Goal: Contribute content: Add original content to the website for others to see

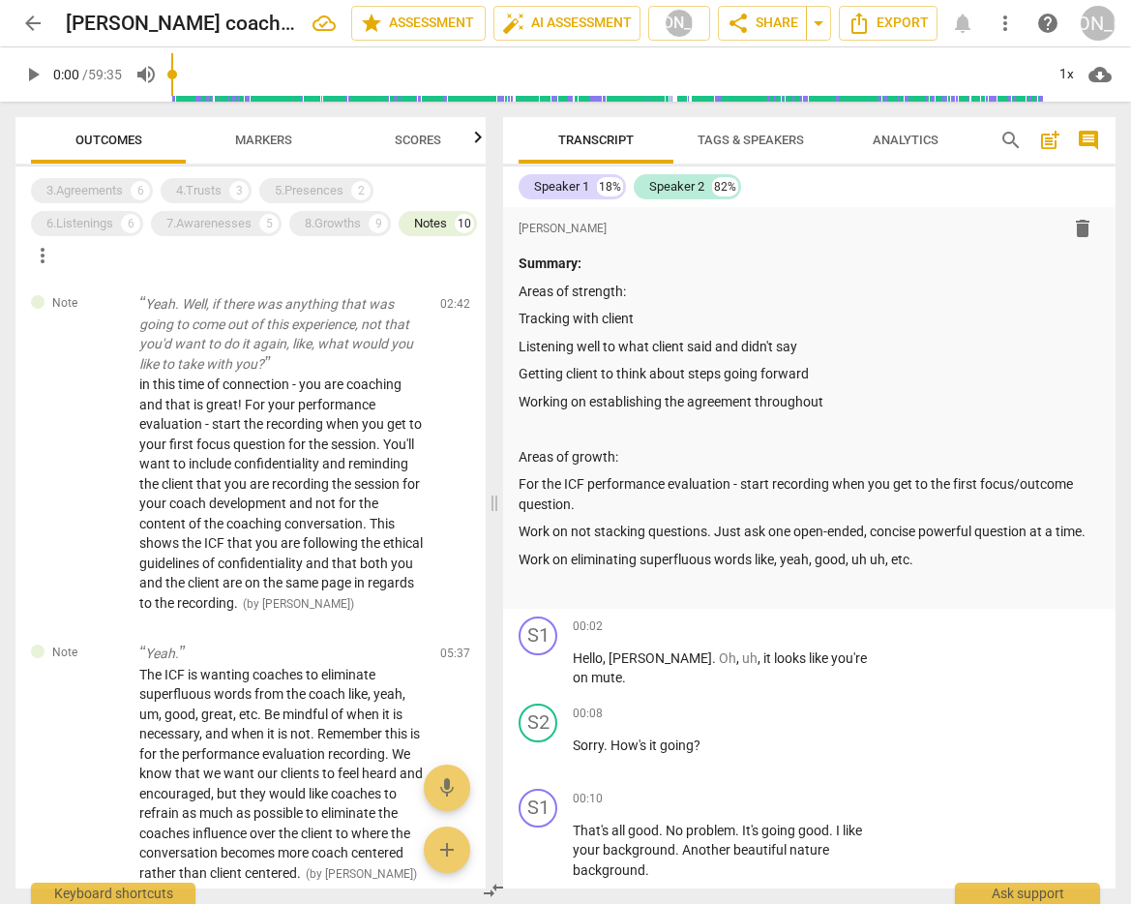
click at [35, 21] on span "arrow_back" at bounding box center [32, 23] width 23 height 23
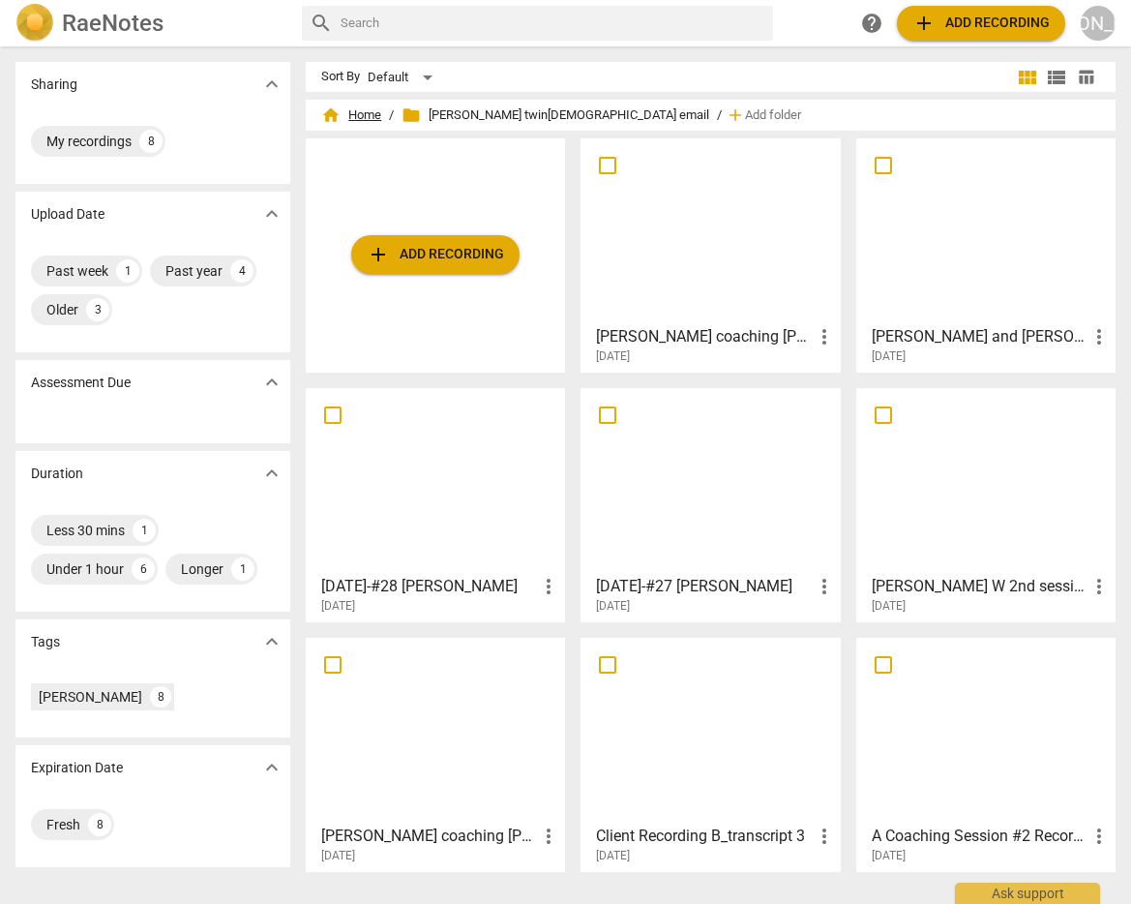
click at [361, 109] on span "home Home" at bounding box center [351, 114] width 60 height 19
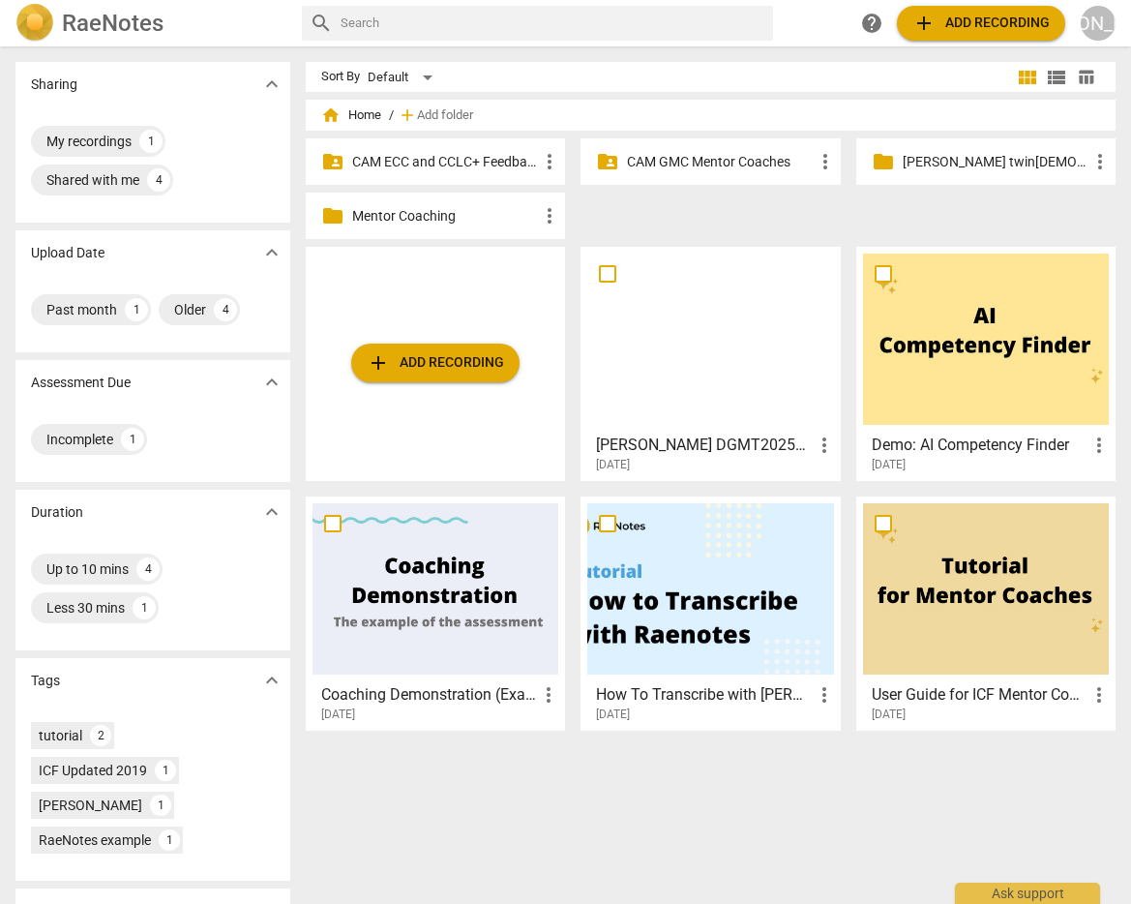
click at [698, 153] on p "CAM GMC Mentor Coaches" at bounding box center [720, 162] width 186 height 20
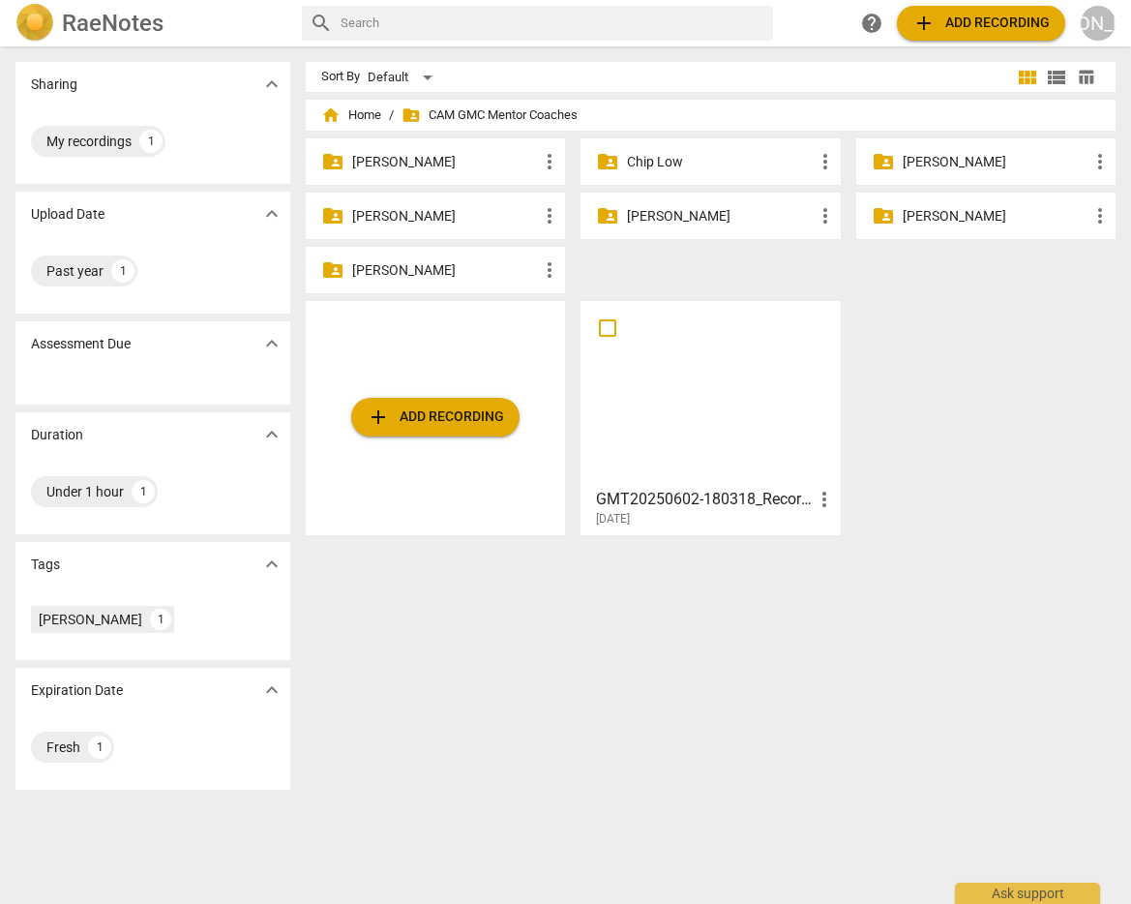
click at [686, 212] on p "[PERSON_NAME]" at bounding box center [720, 216] width 186 height 20
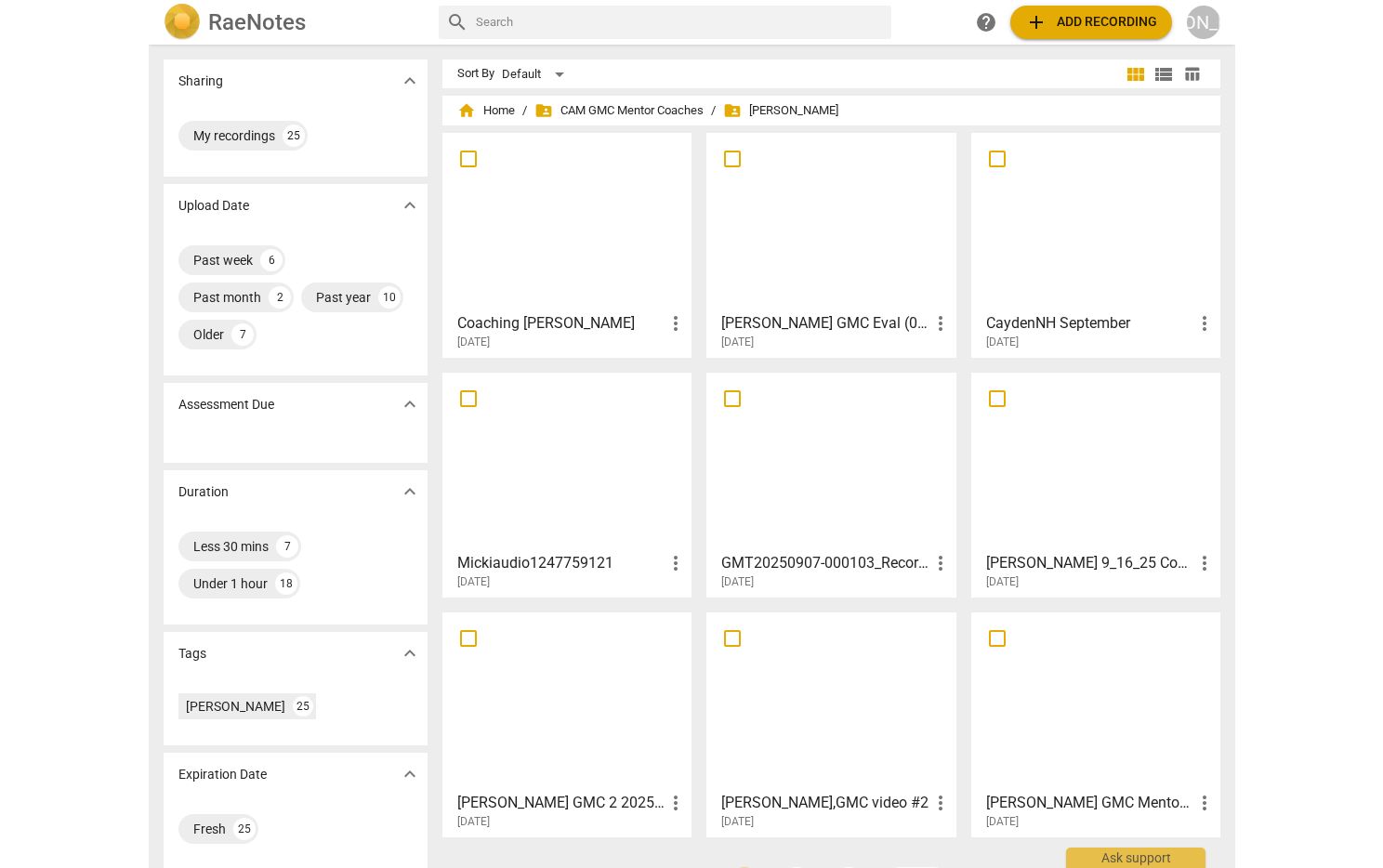
scroll to position [57, 0]
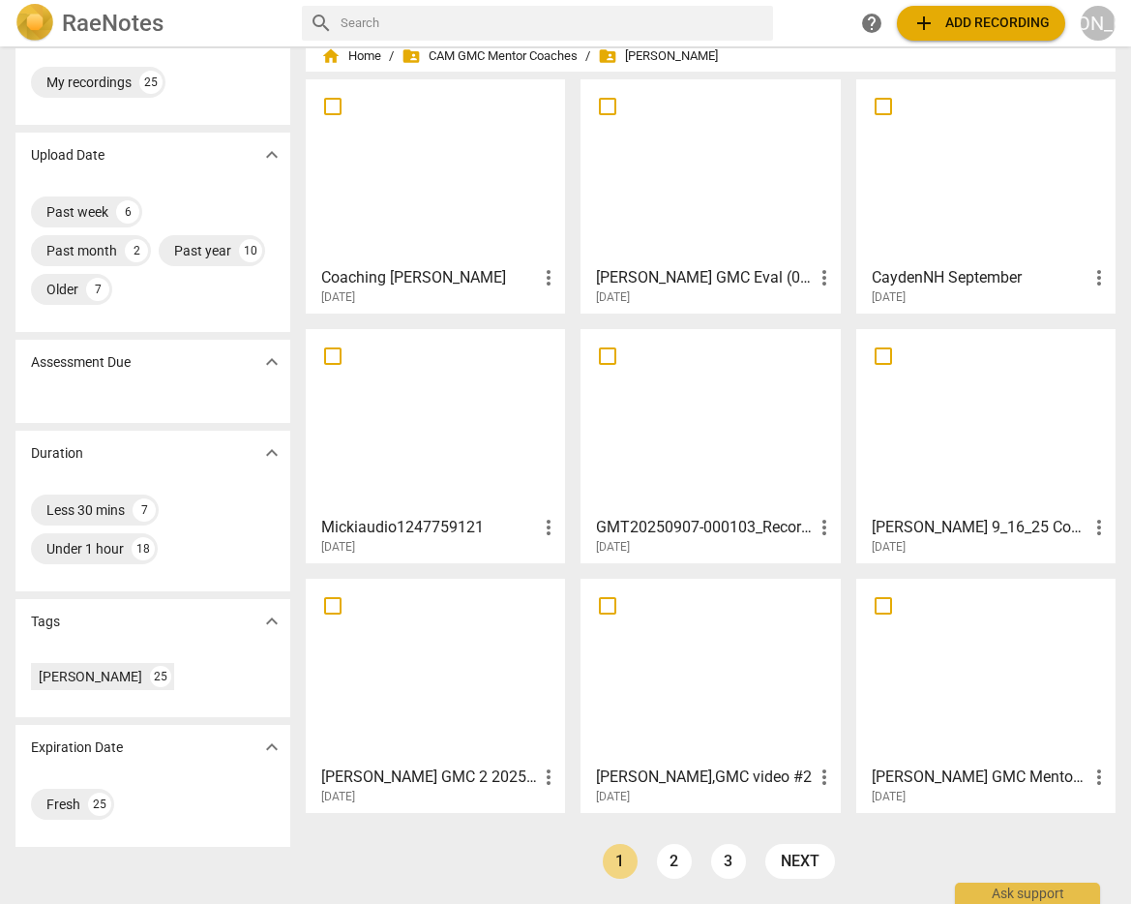
click at [712, 647] on div at bounding box center [710, 670] width 246 height 171
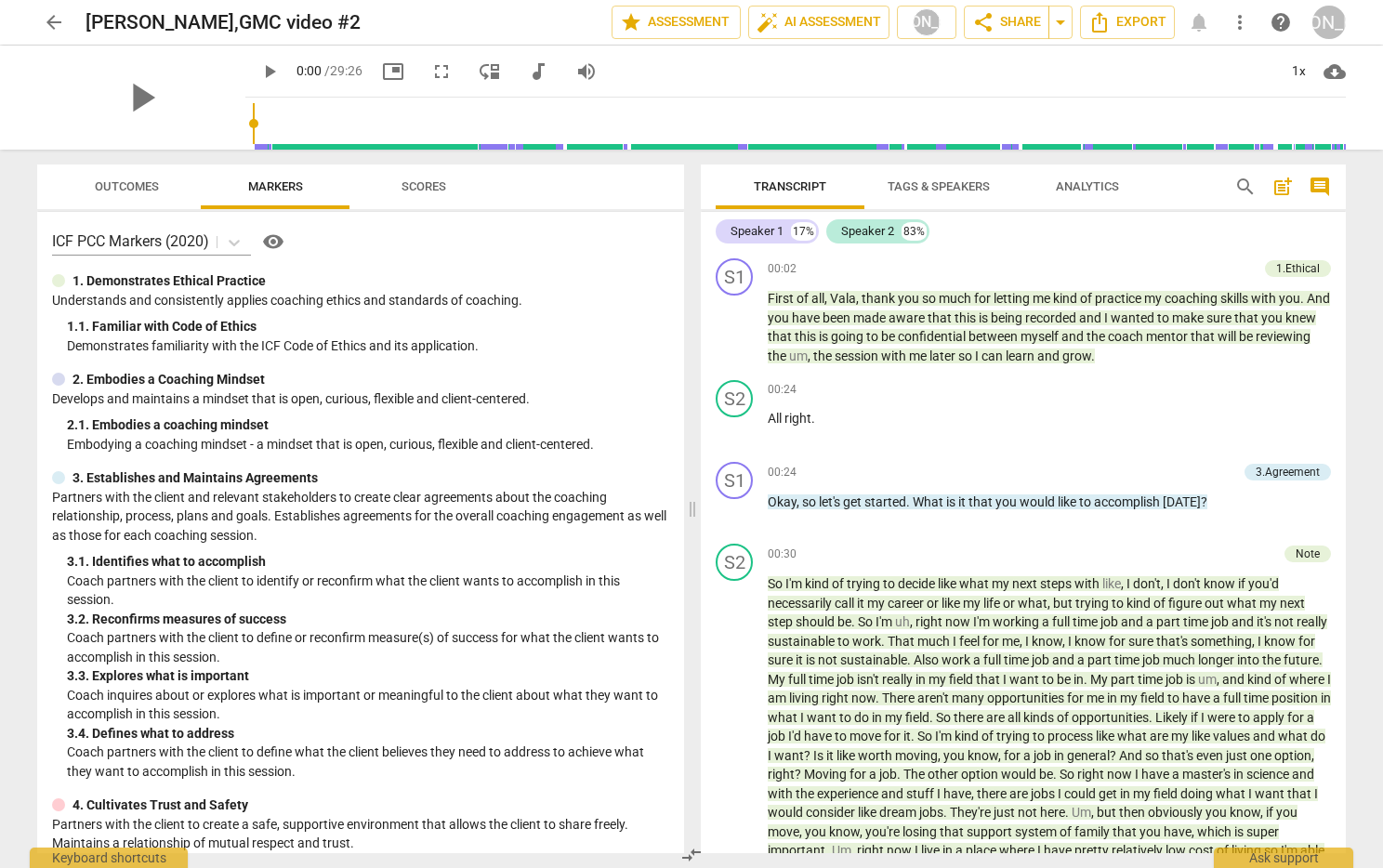
click at [136, 184] on span "Outcomes" at bounding box center [127, 186] width 64 height 14
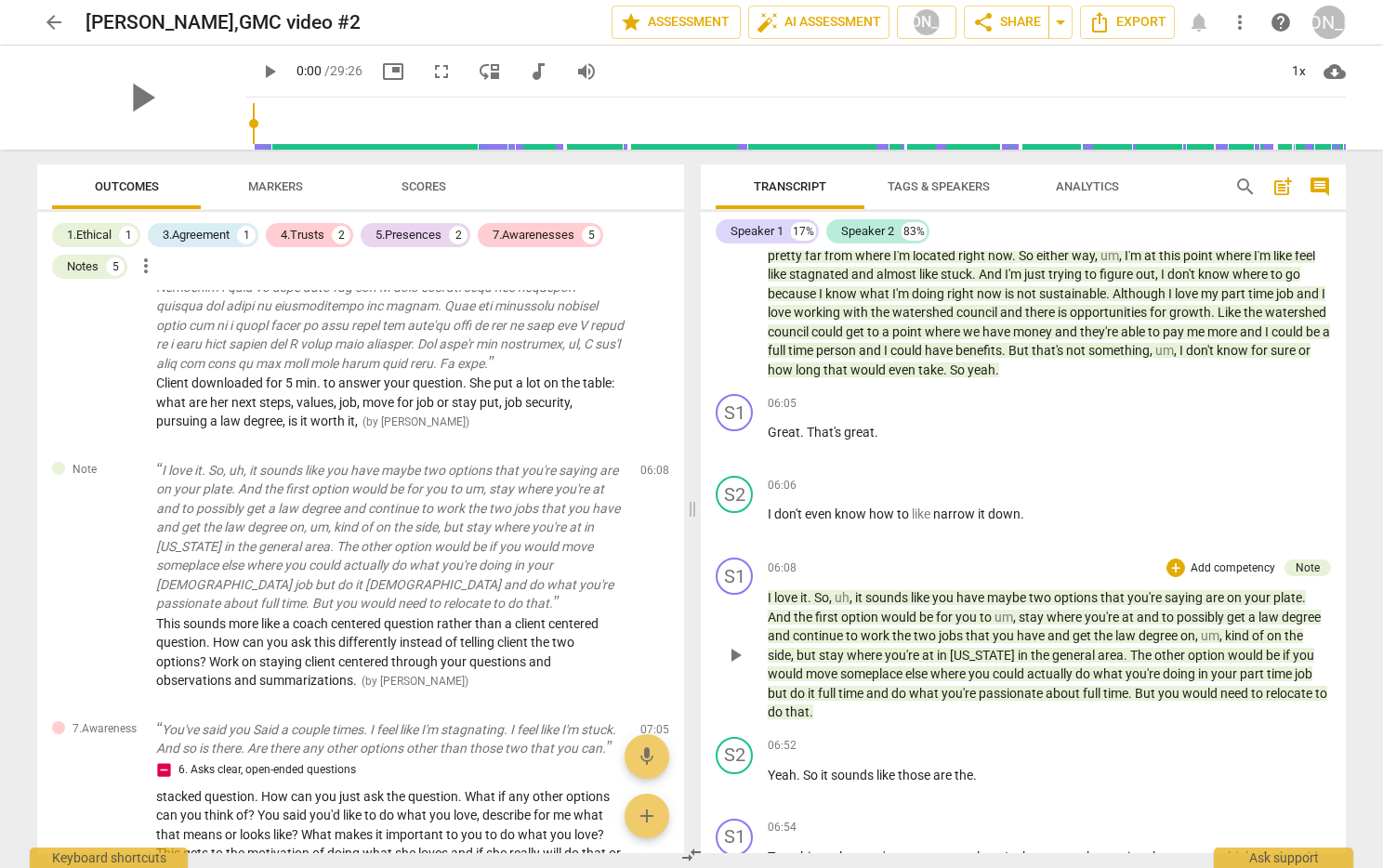
scroll to position [1224, 0]
click at [1085, 412] on div "+" at bounding box center [1228, 401] width 18 height 18
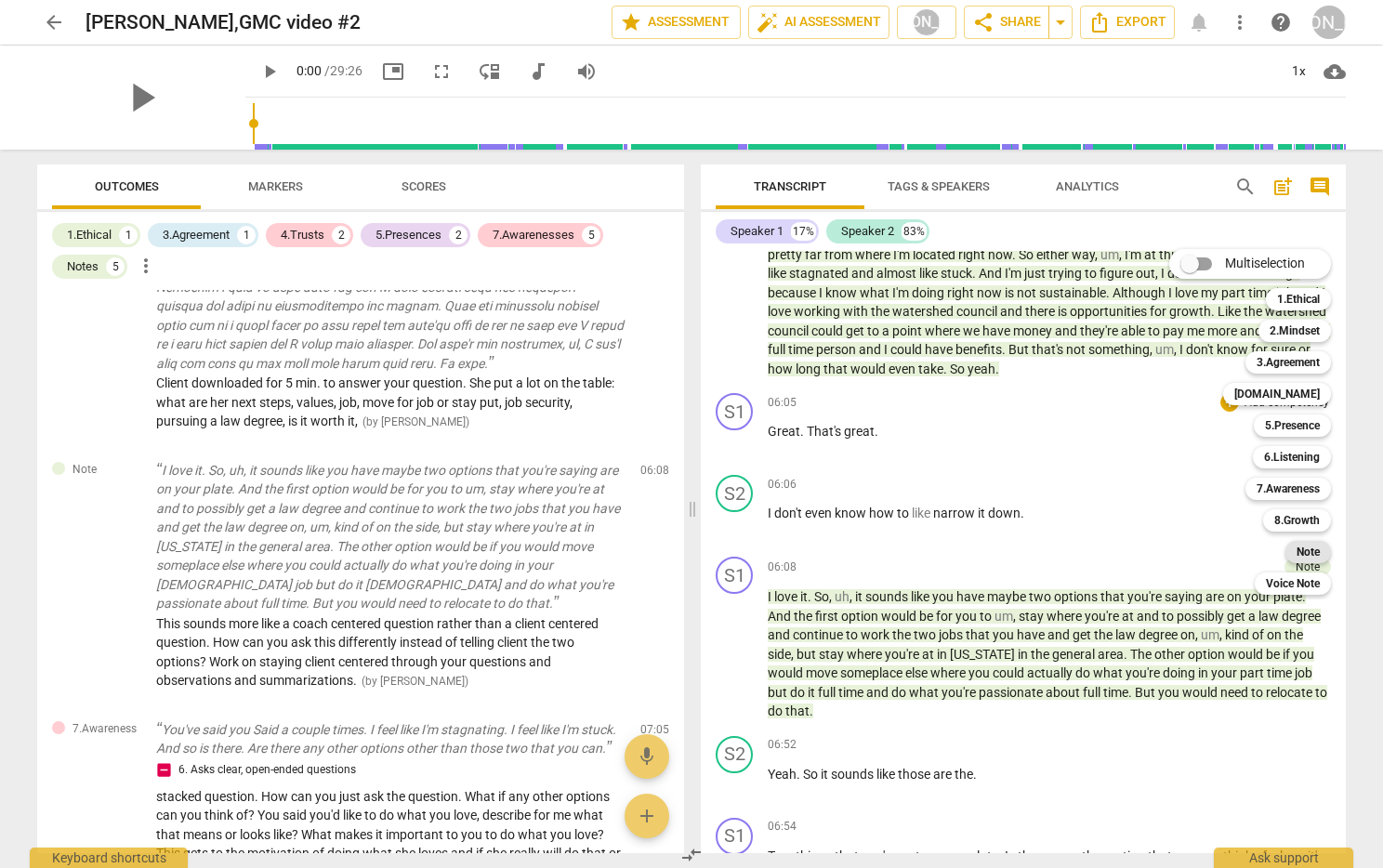
click at [1085, 548] on b "Note" at bounding box center [1308, 551] width 23 height 22
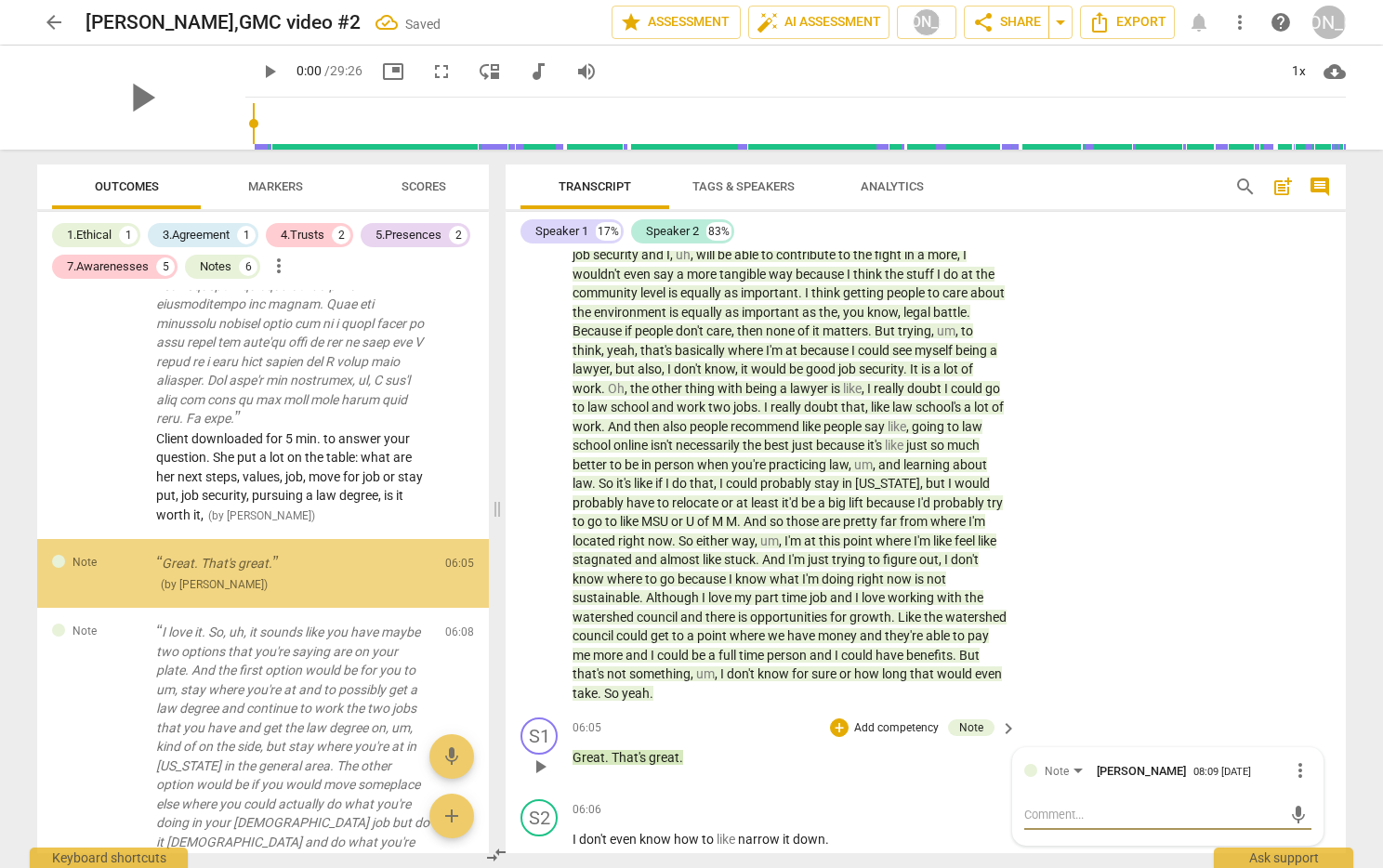
scroll to position [2643, 0]
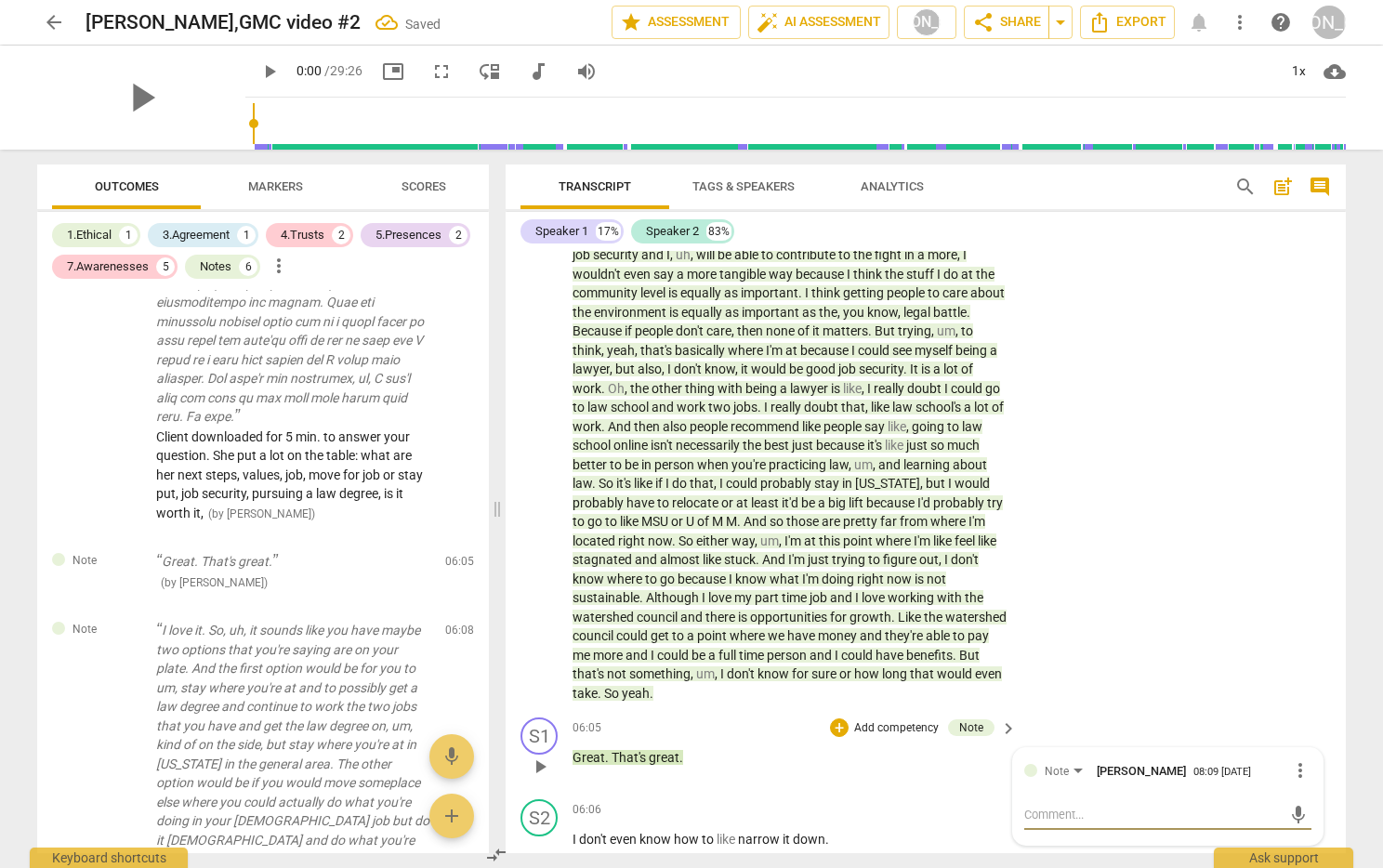
type textarea "W"
type textarea "Wo"
type textarea "Wor"
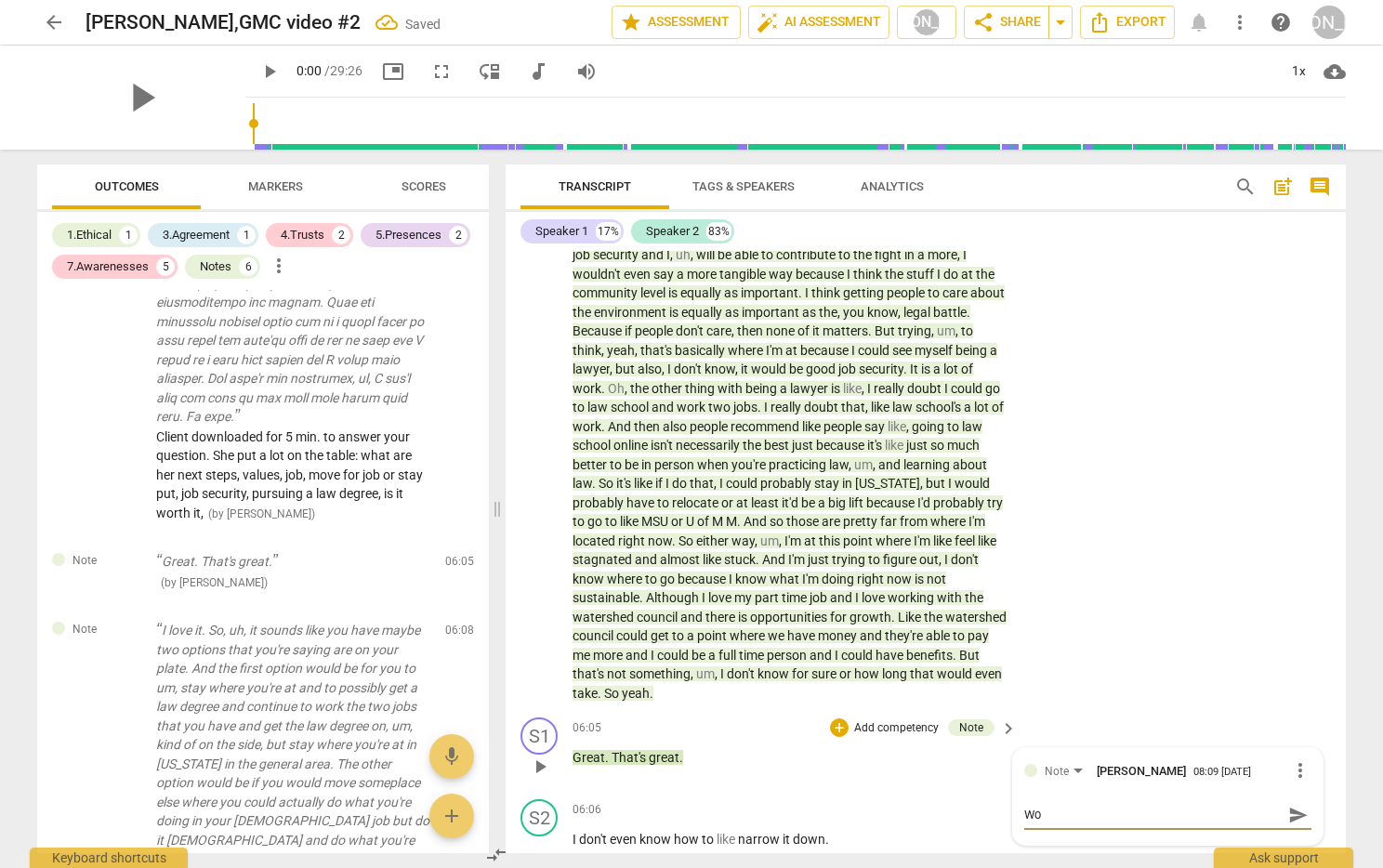
type textarea "Wor"
type textarea "Work"
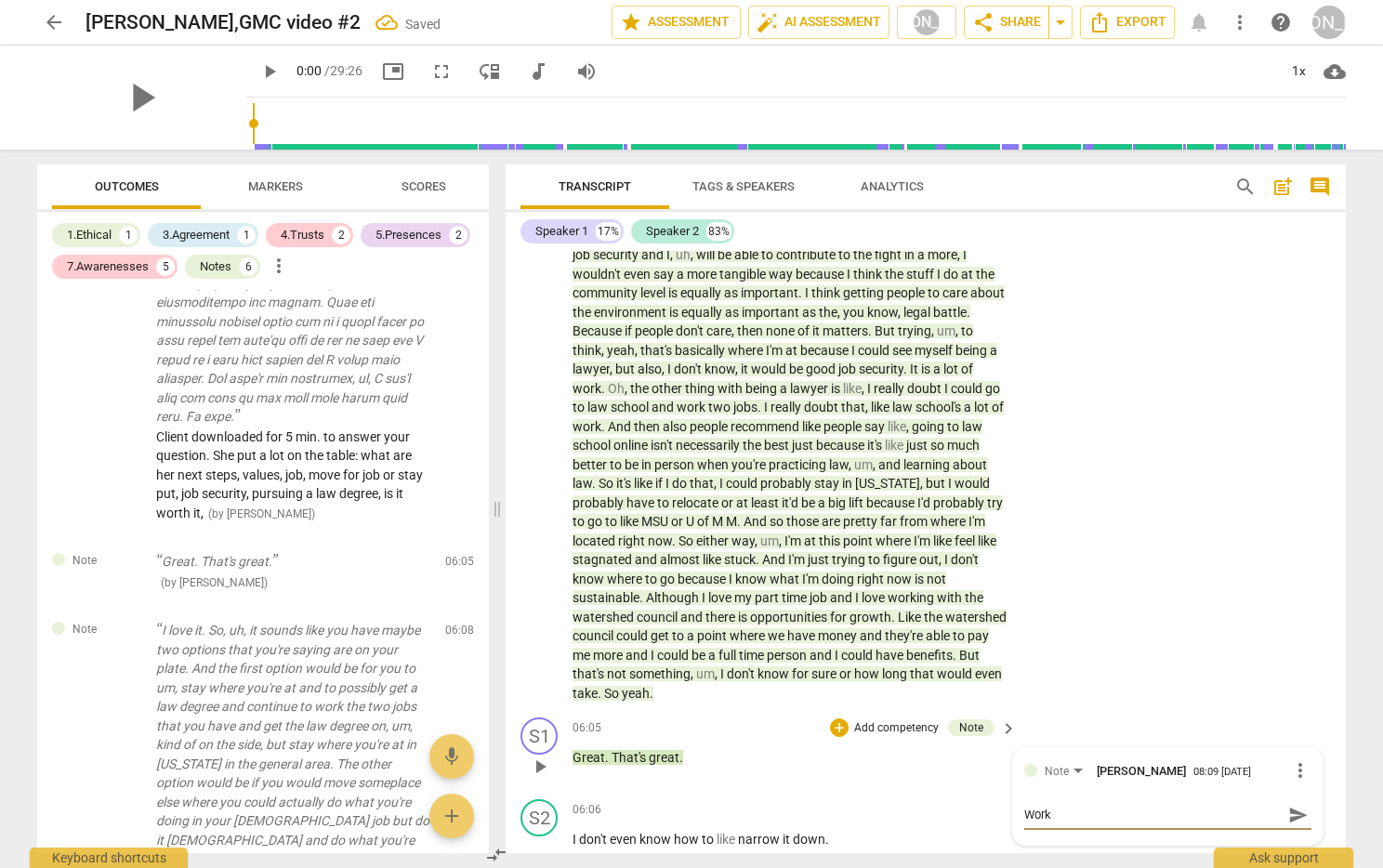
type textarea "Work o"
type textarea "Work on"
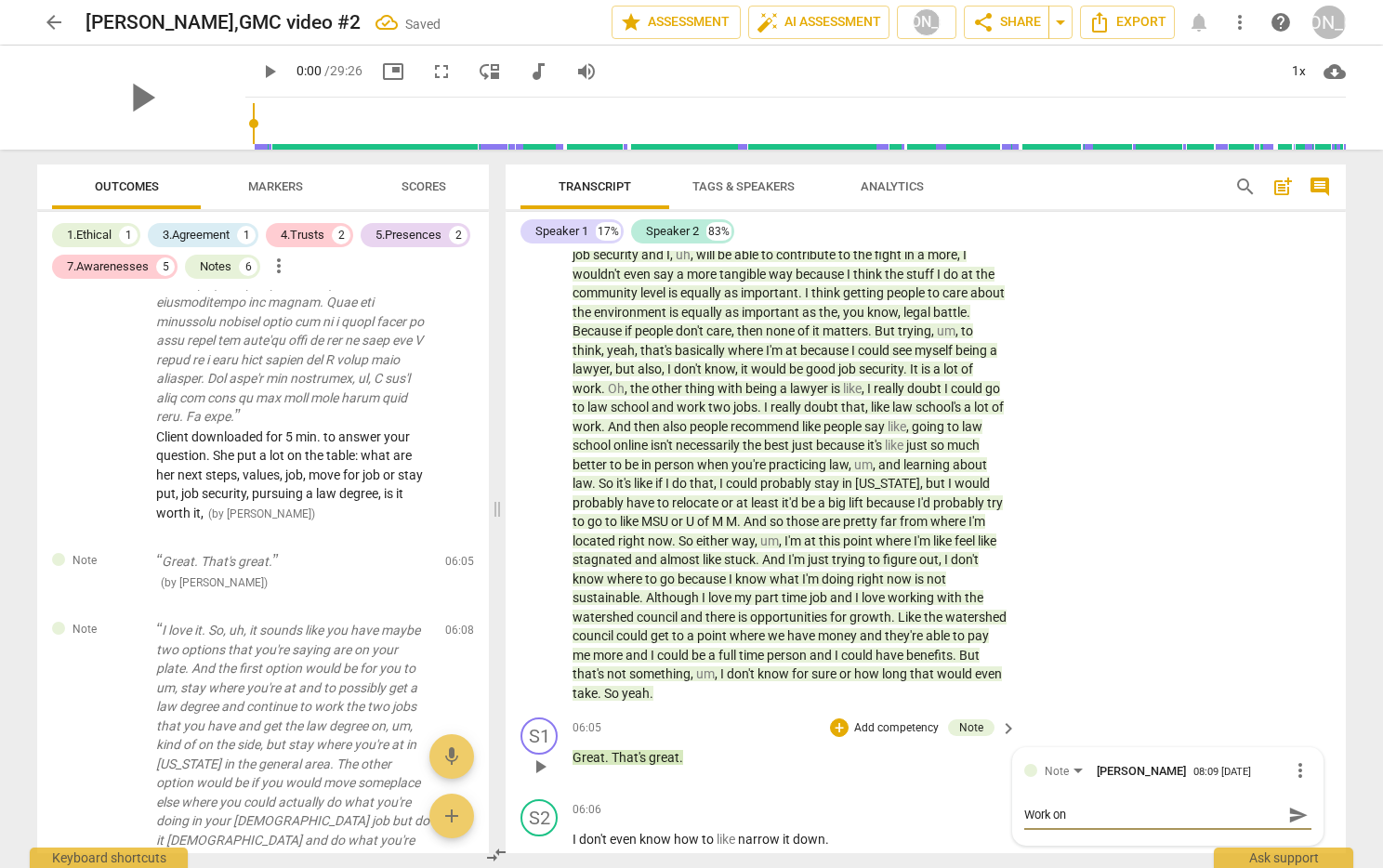
type textarea "Work on"
type textarea "Work on e"
type textarea "Work on el"
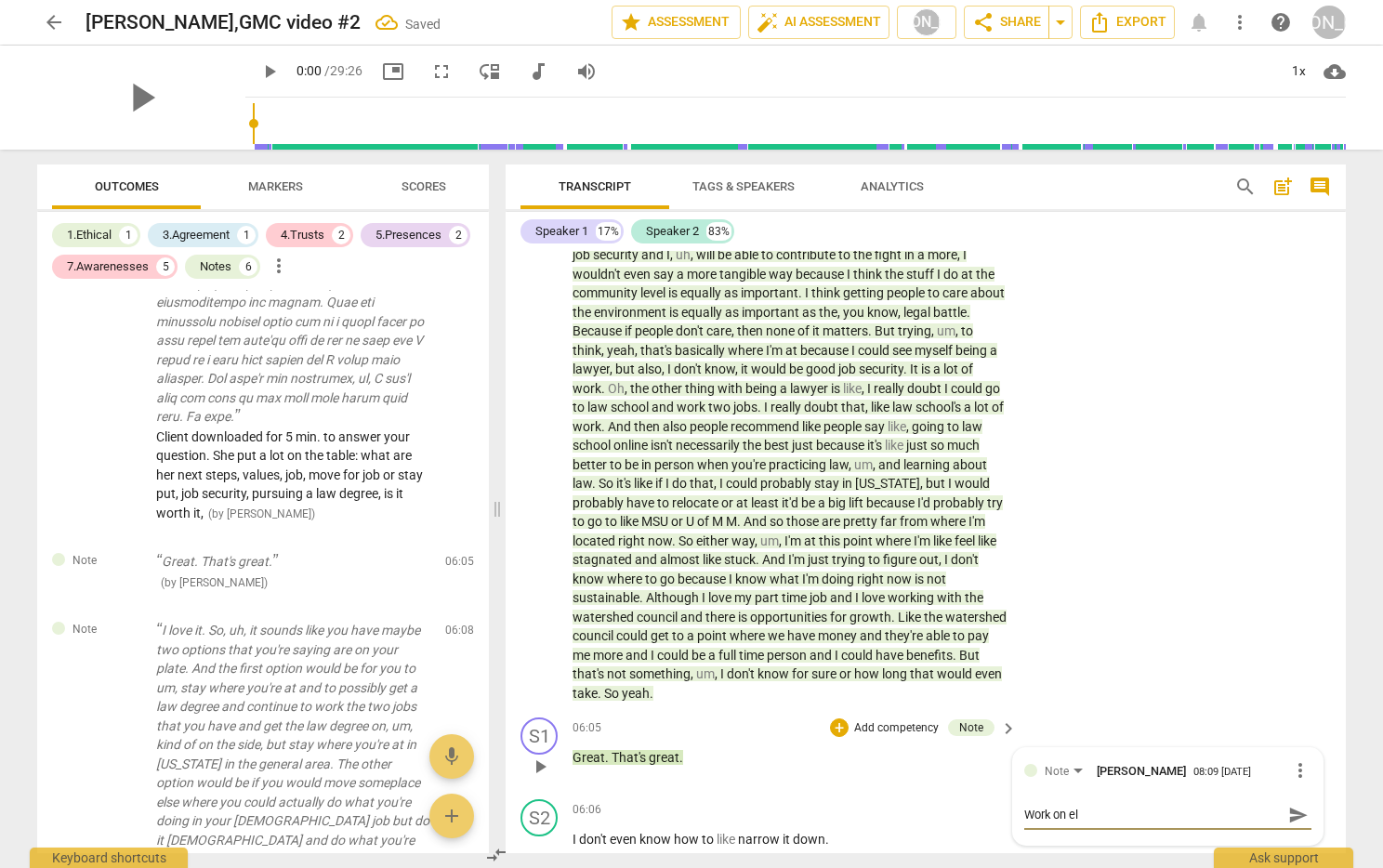
type textarea "Work on [PERSON_NAME]"
type textarea "Work on elim"
type textarea "Work on elimi"
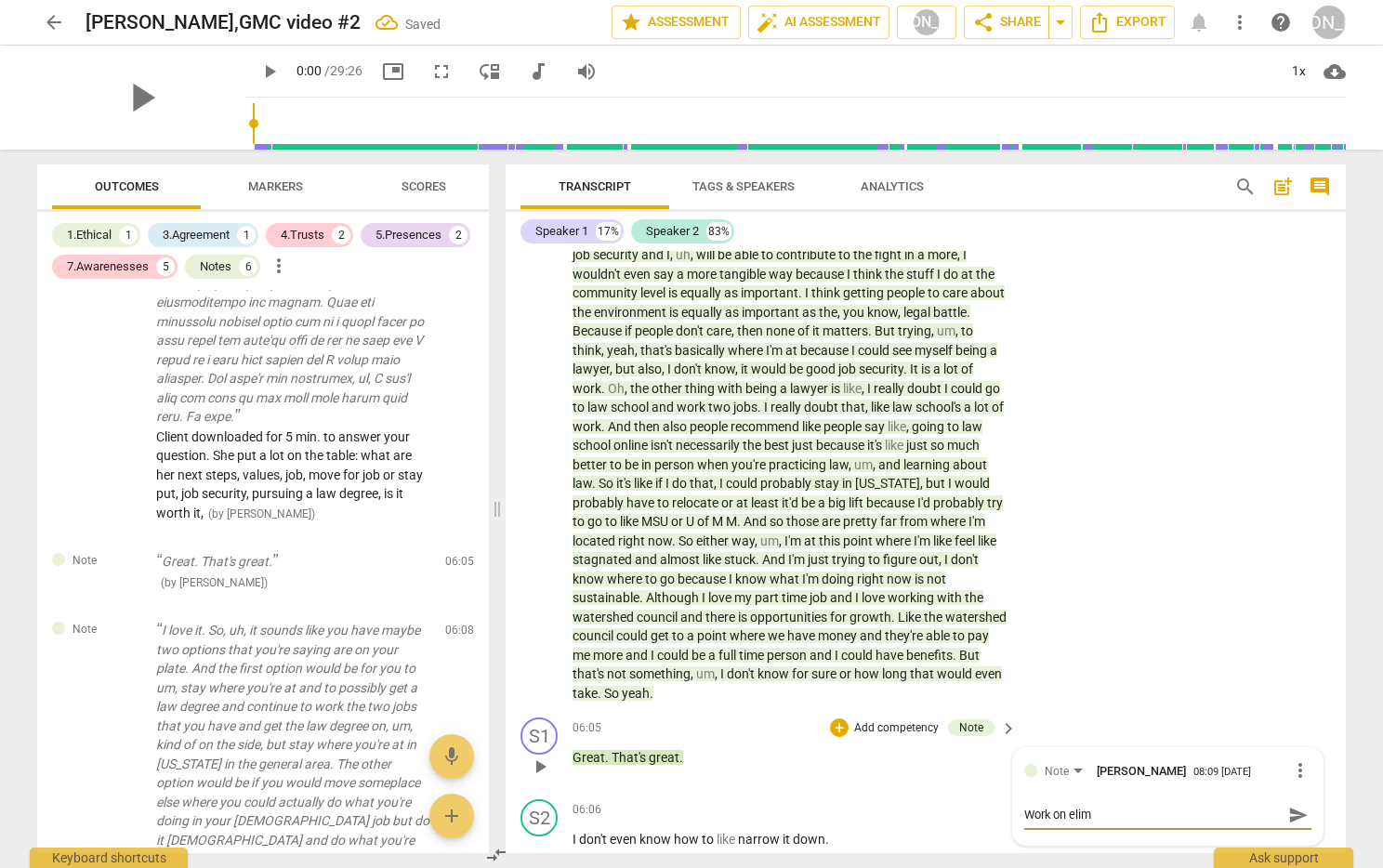
type textarea "Work on elimi"
type textarea "Work on elimin"
type textarea "Work on elimina"
type textarea "Work on eliminat"
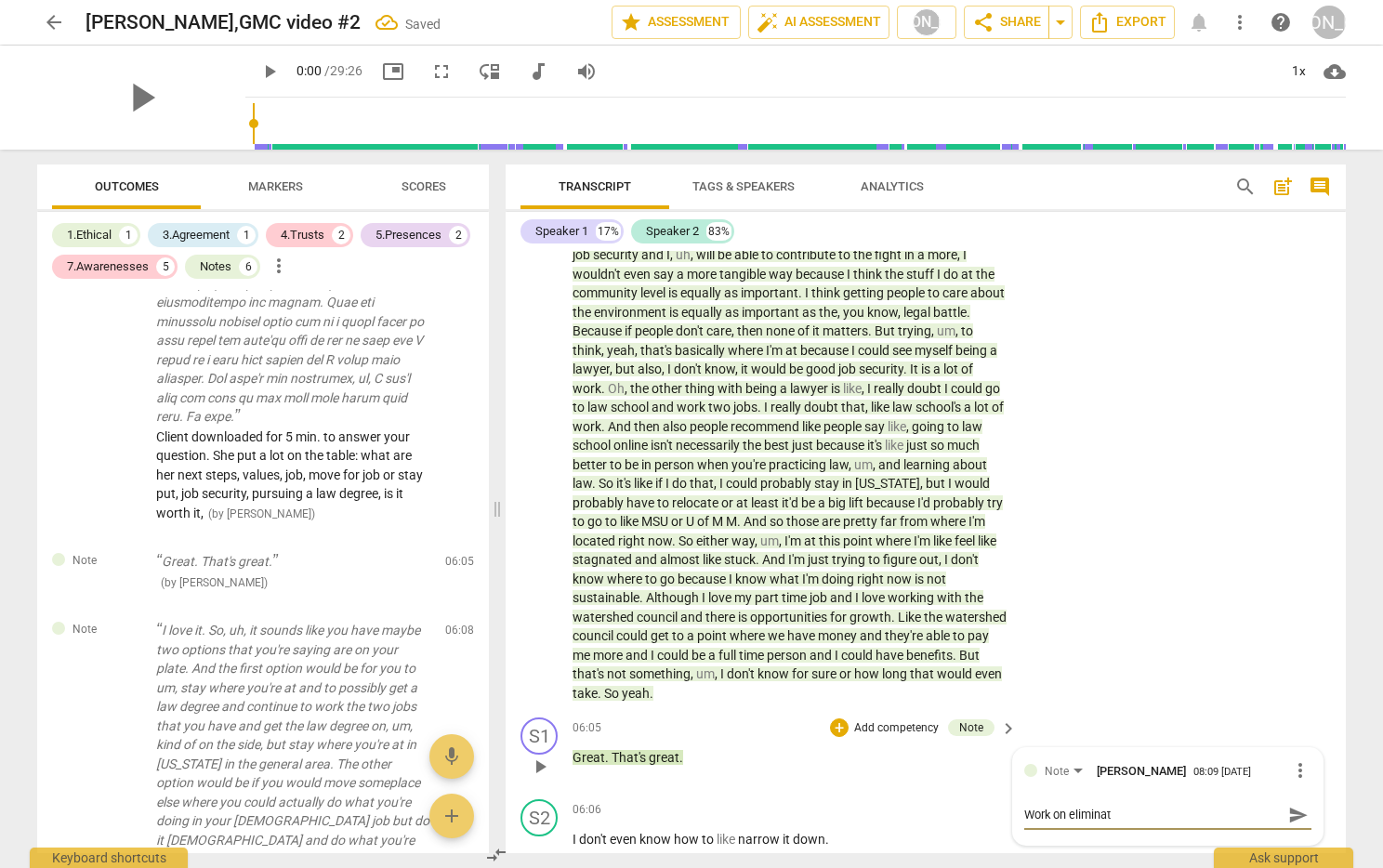
type textarea "Work on eliminati"
type textarea "Work on eliminatin"
type textarea "Work on eliminating"
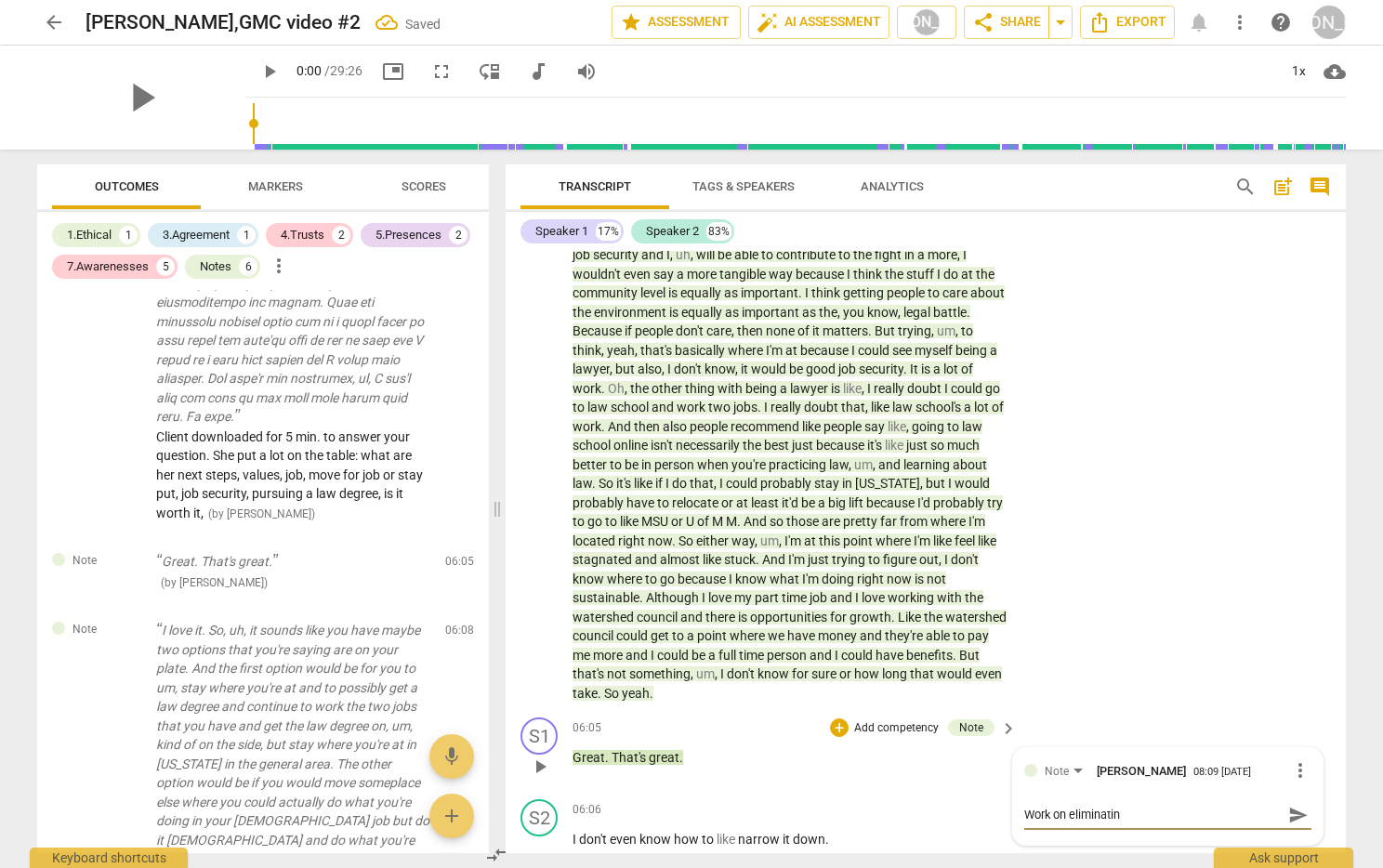
type textarea "Work on eliminating"
type textarea "Work on eliminating t"
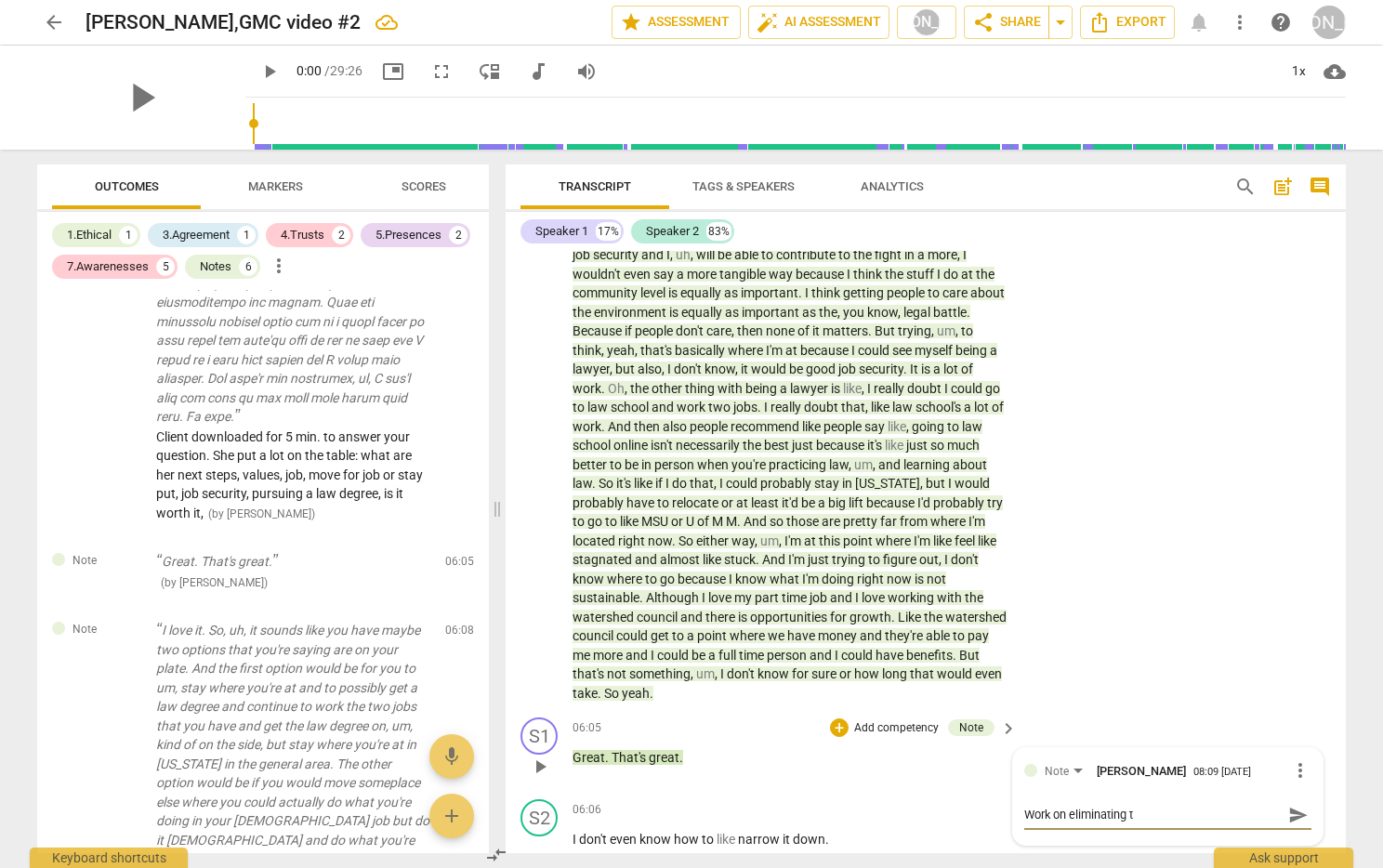
type textarea "Work on eliminating th"
type textarea "Work on eliminating the"
type textarea "Work on eliminating thes"
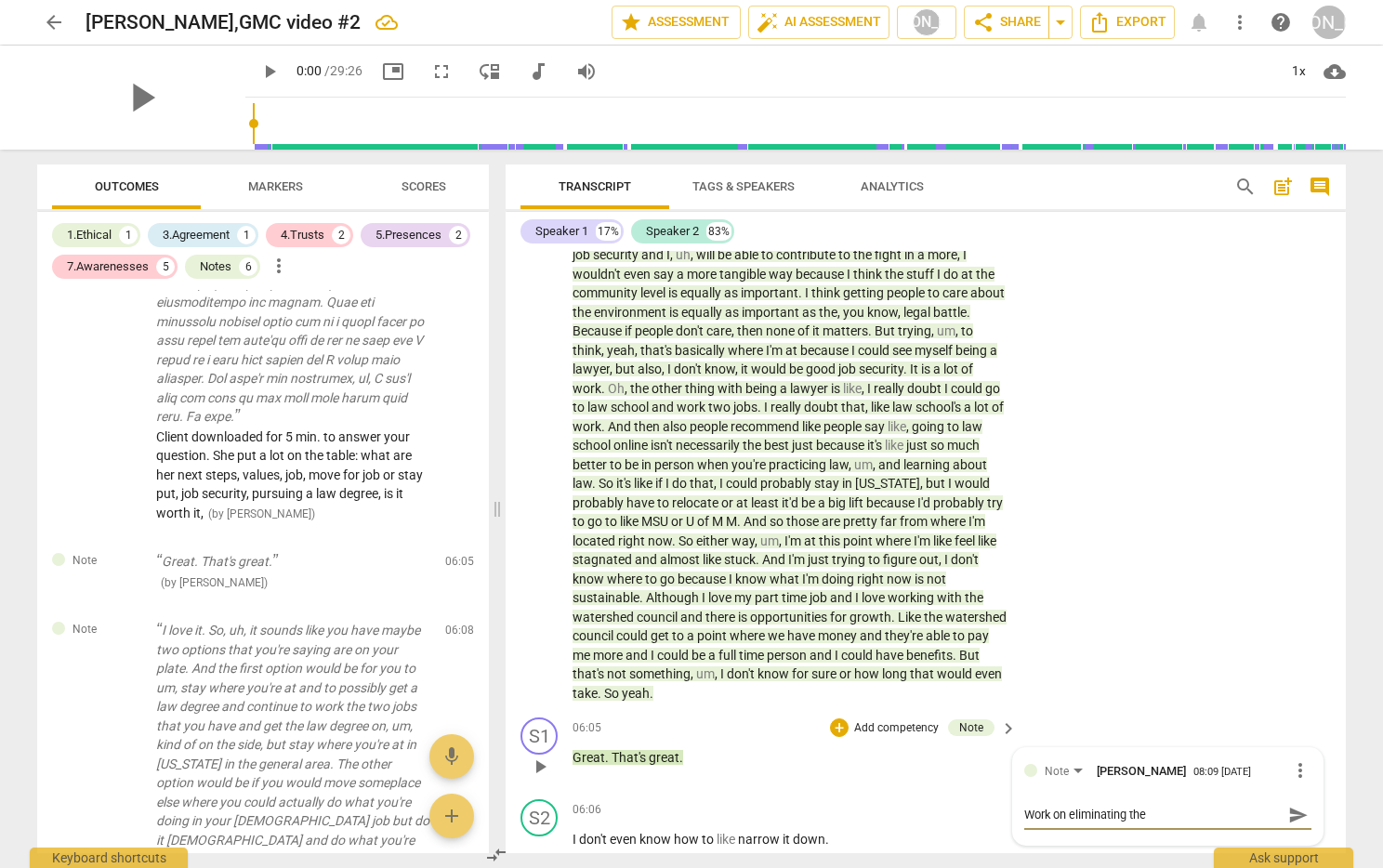
type textarea "Work on eliminating thes"
type textarea "Work on eliminating these"
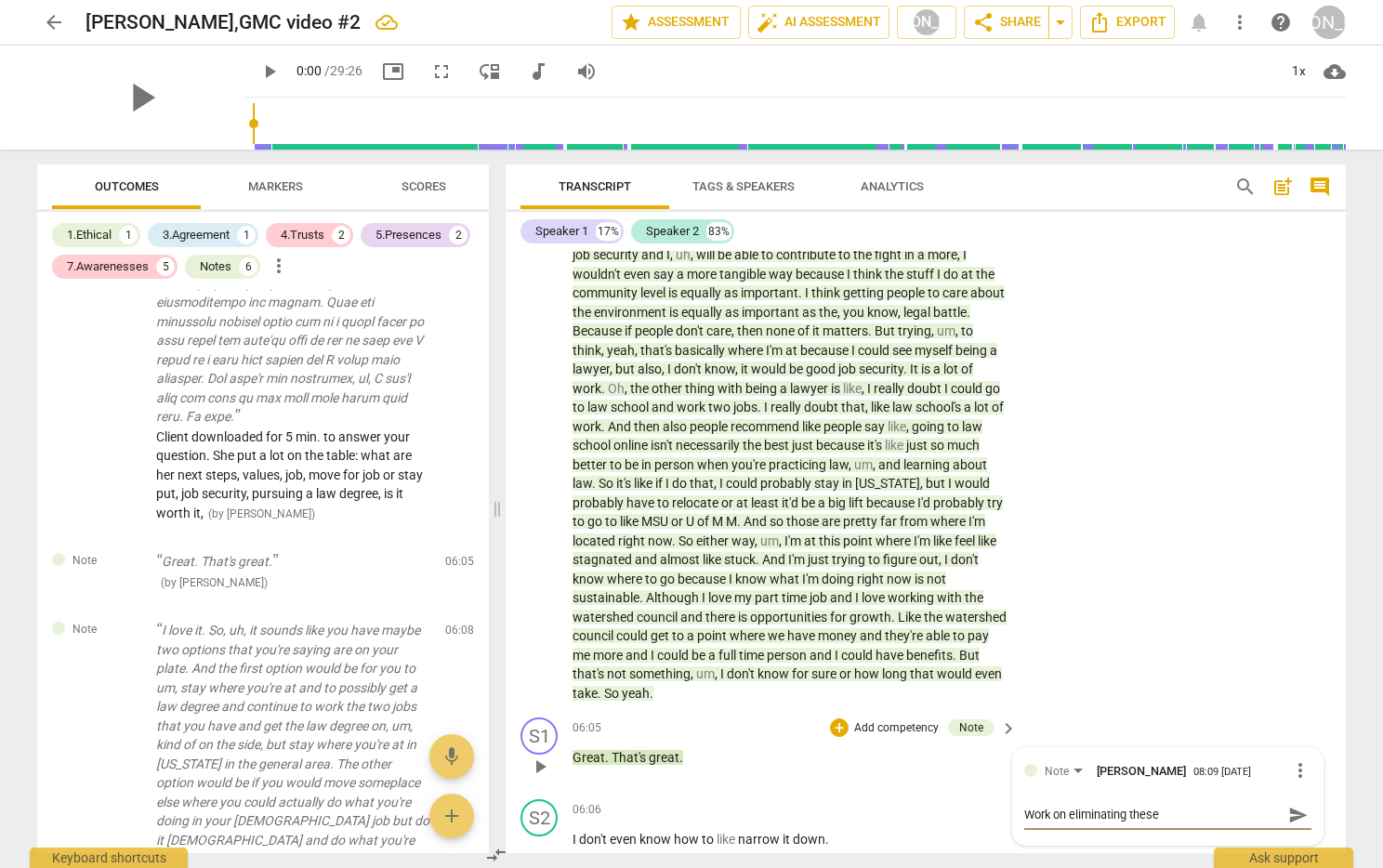
type textarea "Work on eliminating these e"
type textarea "Work on eliminating these ex"
type textarea "Work on eliminating these ext"
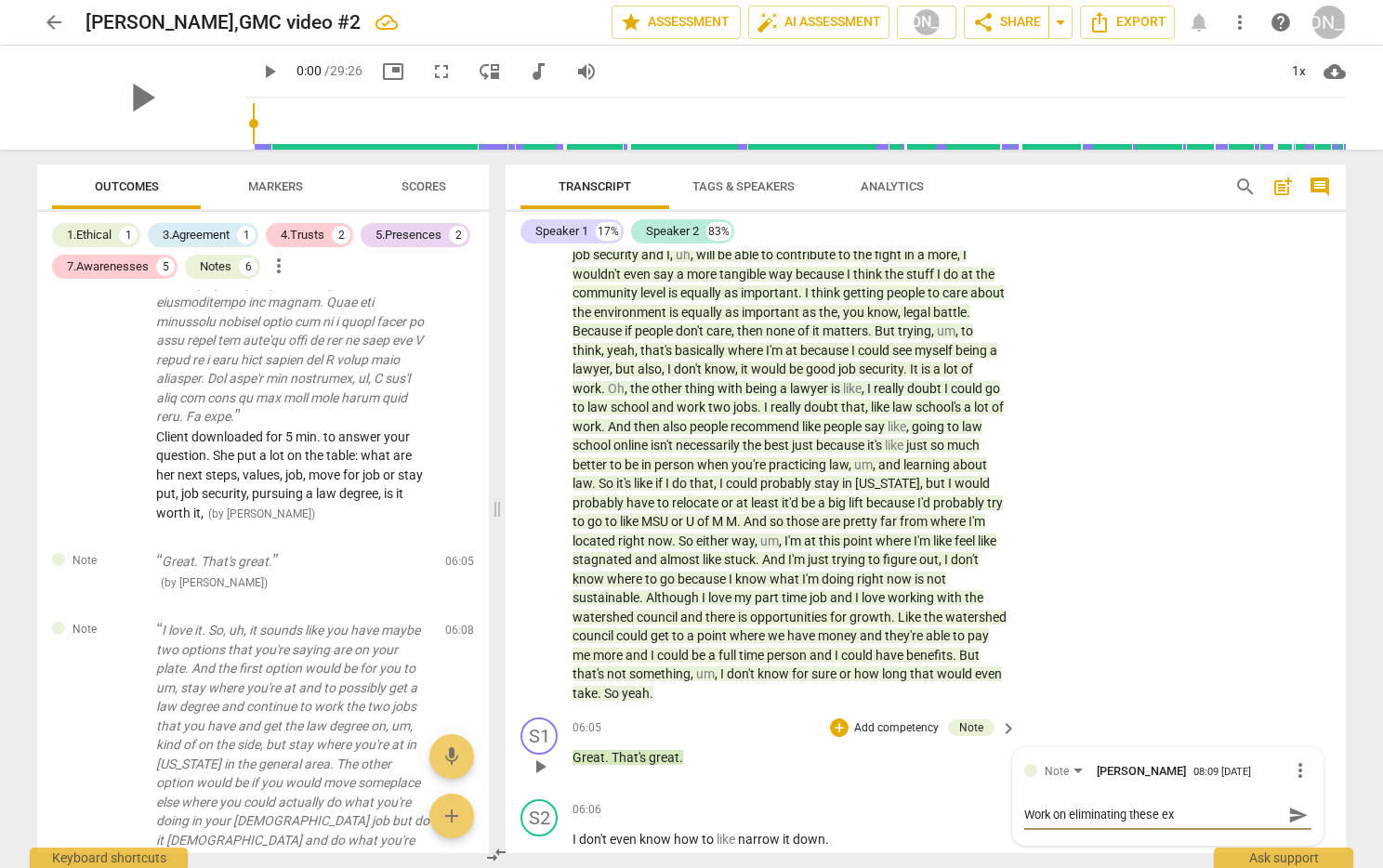
type textarea "Work on eliminating these ext"
type textarea "Work on eliminating these extr"
type textarea "Work on eliminating these extra"
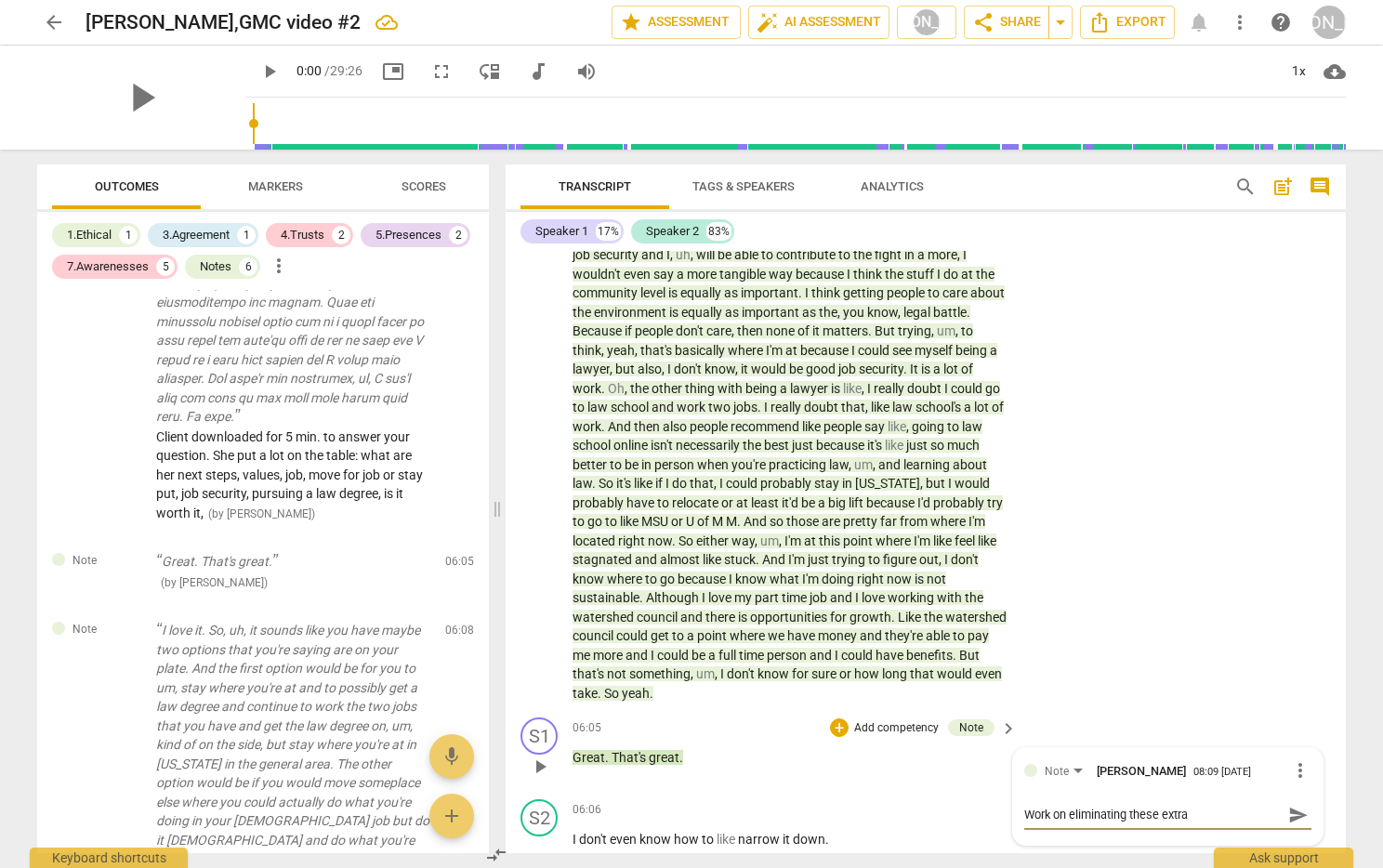
type textarea "Work on eliminating these extra"
type textarea "Work on eliminating these extra w"
type textarea "Work on eliminating these extra wo"
type textarea "Work on eliminating these extra wor"
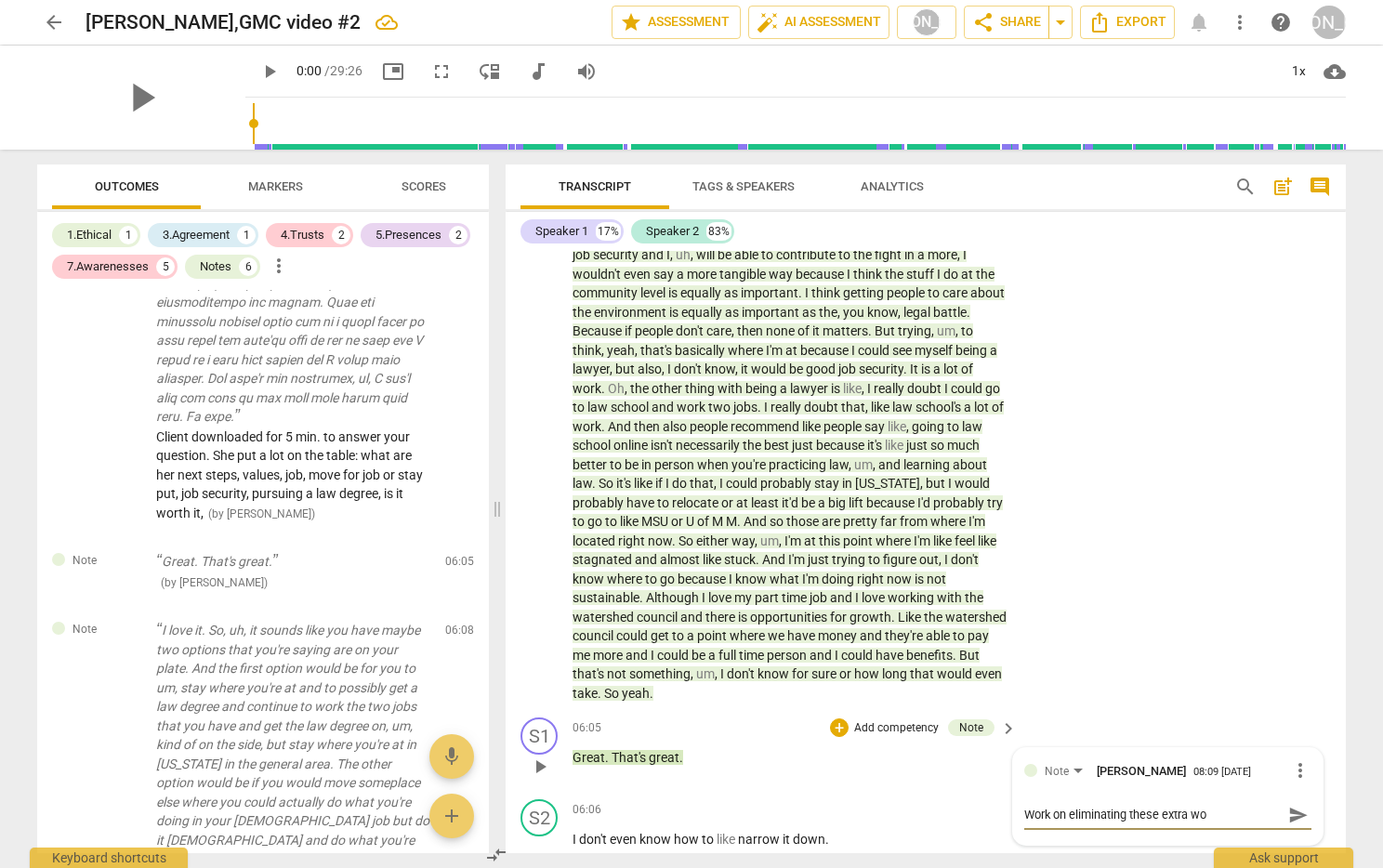
type textarea "Work on eliminating these extra wor"
type textarea "Work on eliminating these extra word"
type textarea "Work on eliminating these extra words"
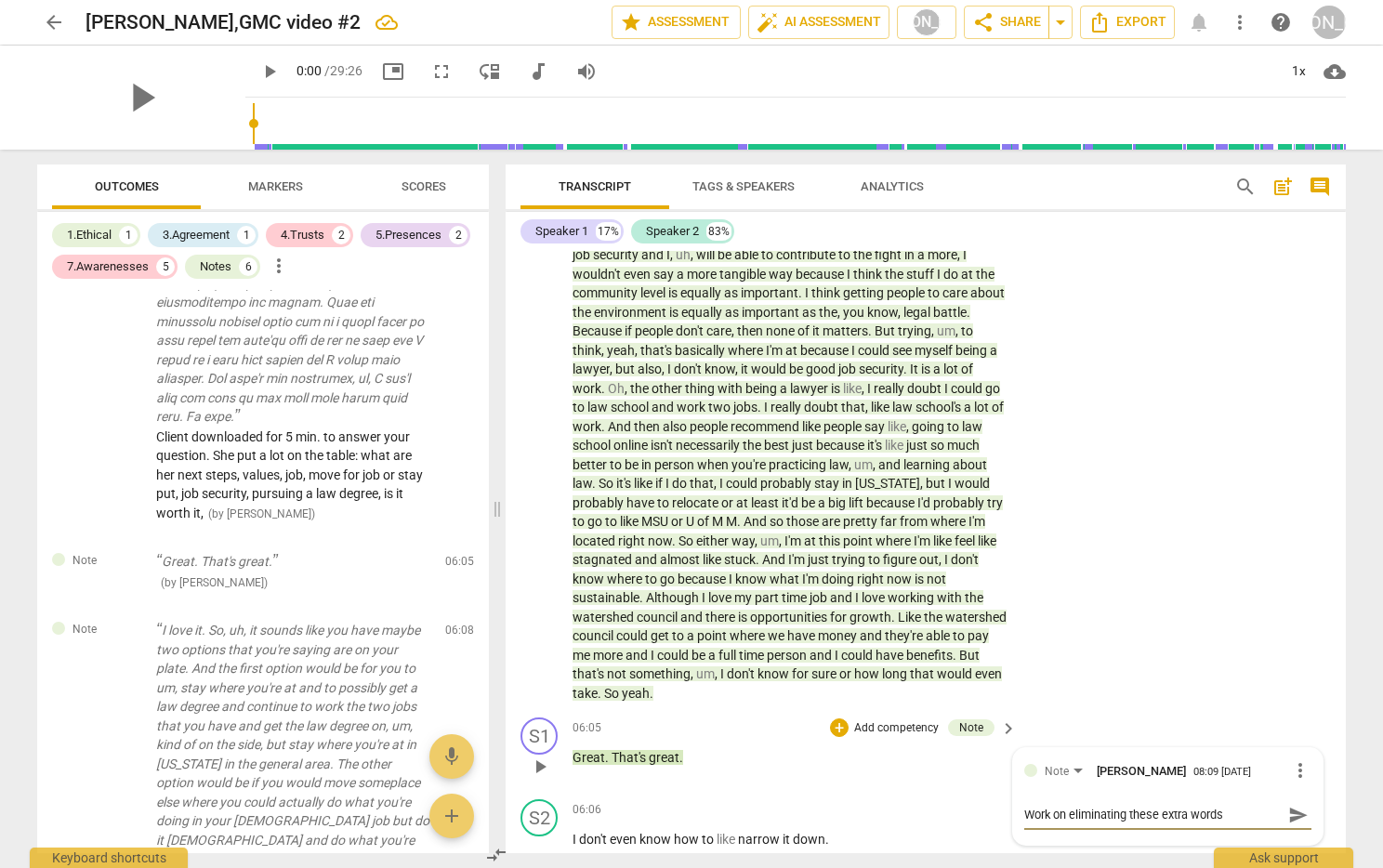
type textarea "Work on eliminating these extra words"
type textarea "Work on eliminating these extra words t"
type textarea "Work on eliminating these extra words th"
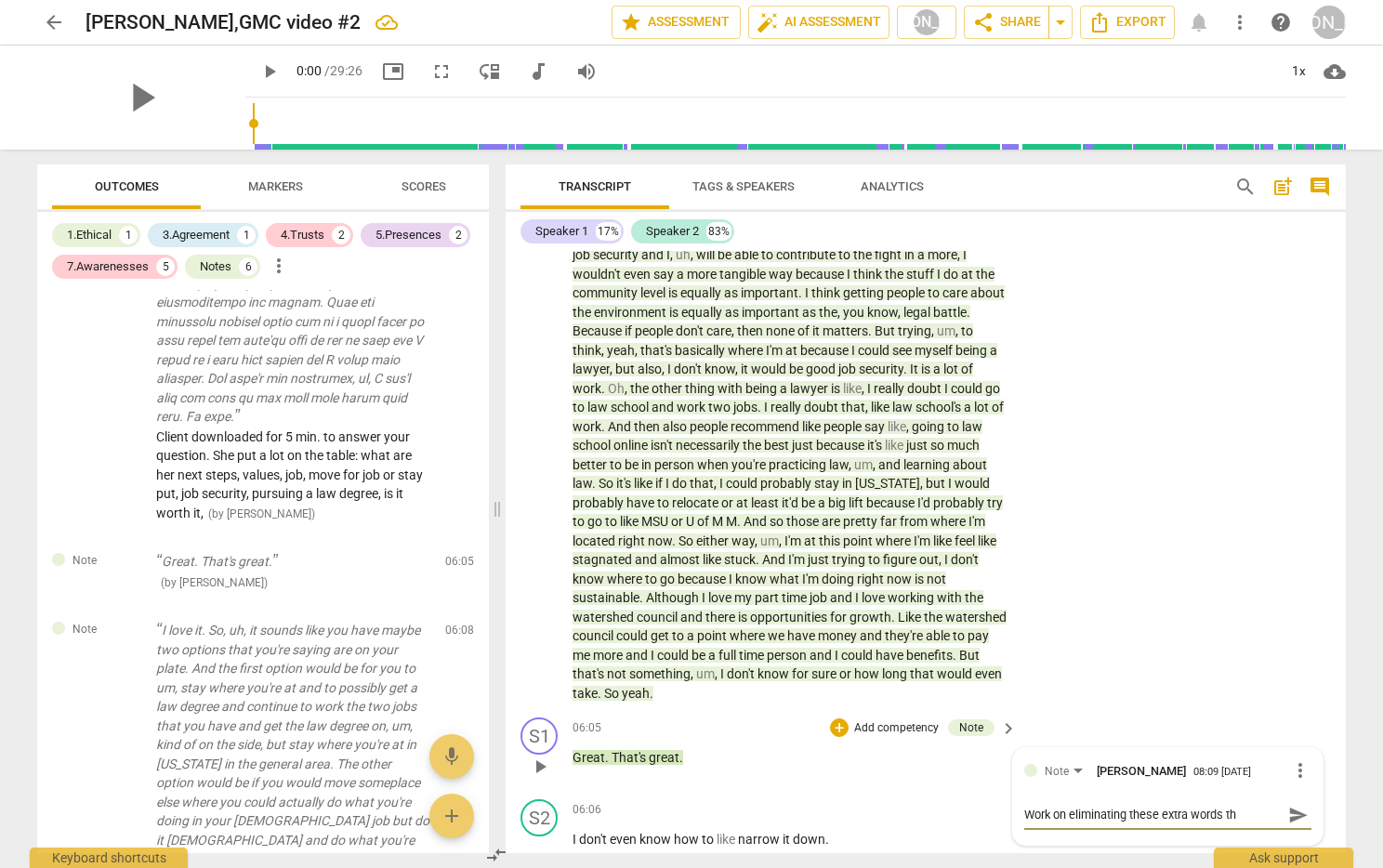
type textarea "Work on eliminating these extra words tha"
type textarea "Work on eliminating these extra words that"
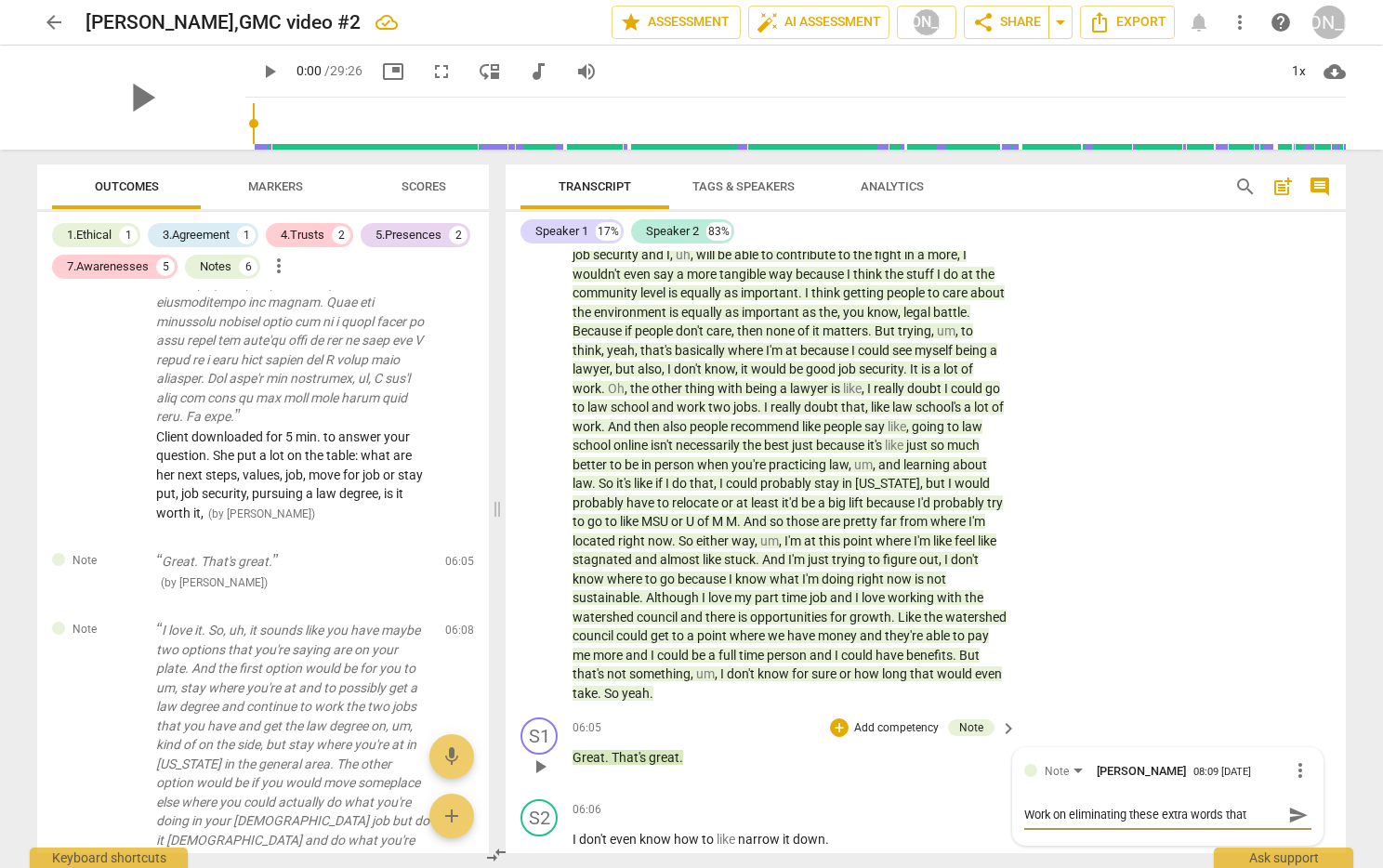
type textarea "Work on eliminating these extra words that c"
type textarea "Work on eliminating these extra words that co"
type textarea "Work on eliminating these extra words that cou"
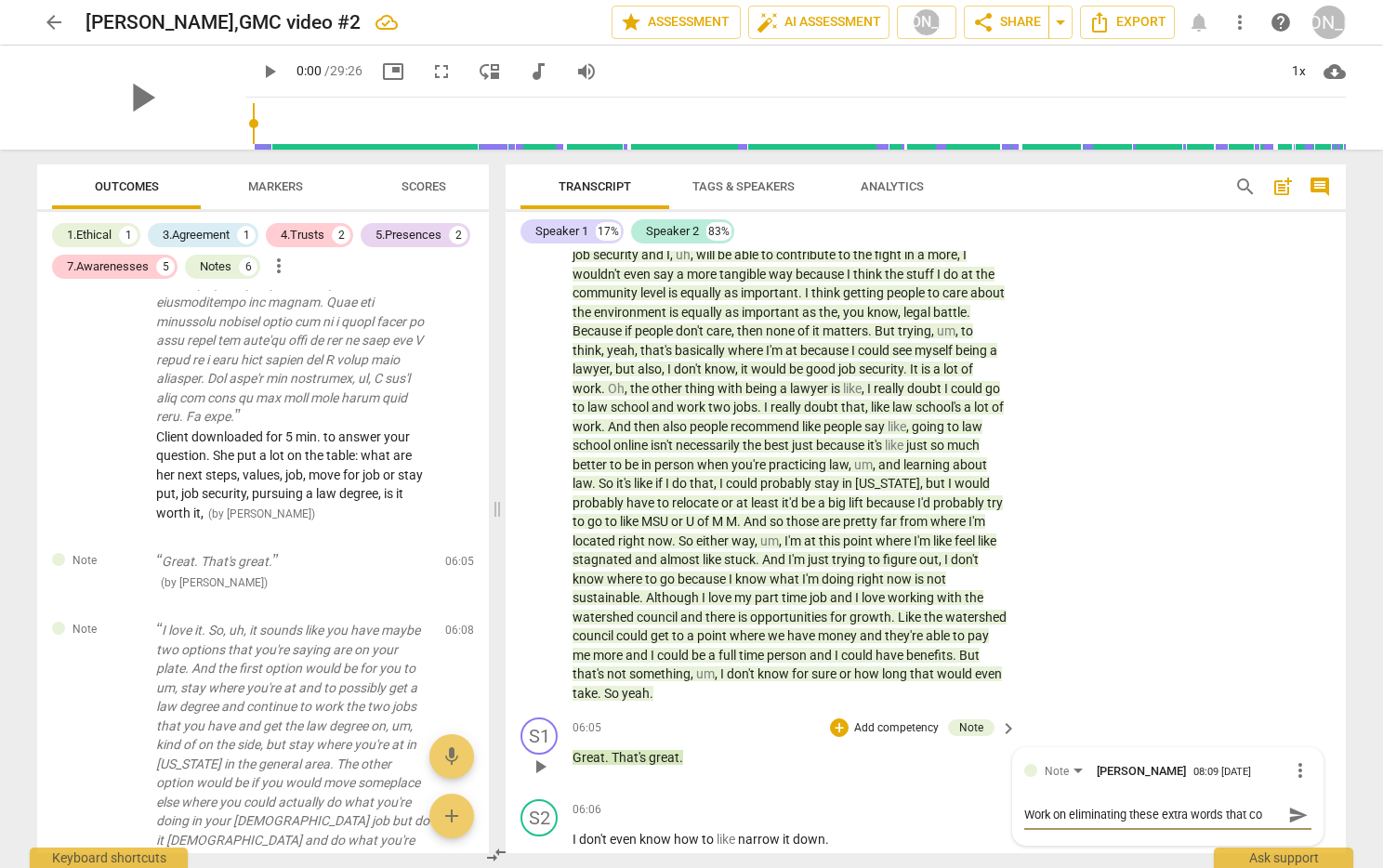
type textarea "Work on eliminating these extra words that cou"
type textarea "Work on eliminating these extra words that co"
type textarea "Work on eliminating these extra words that cou"
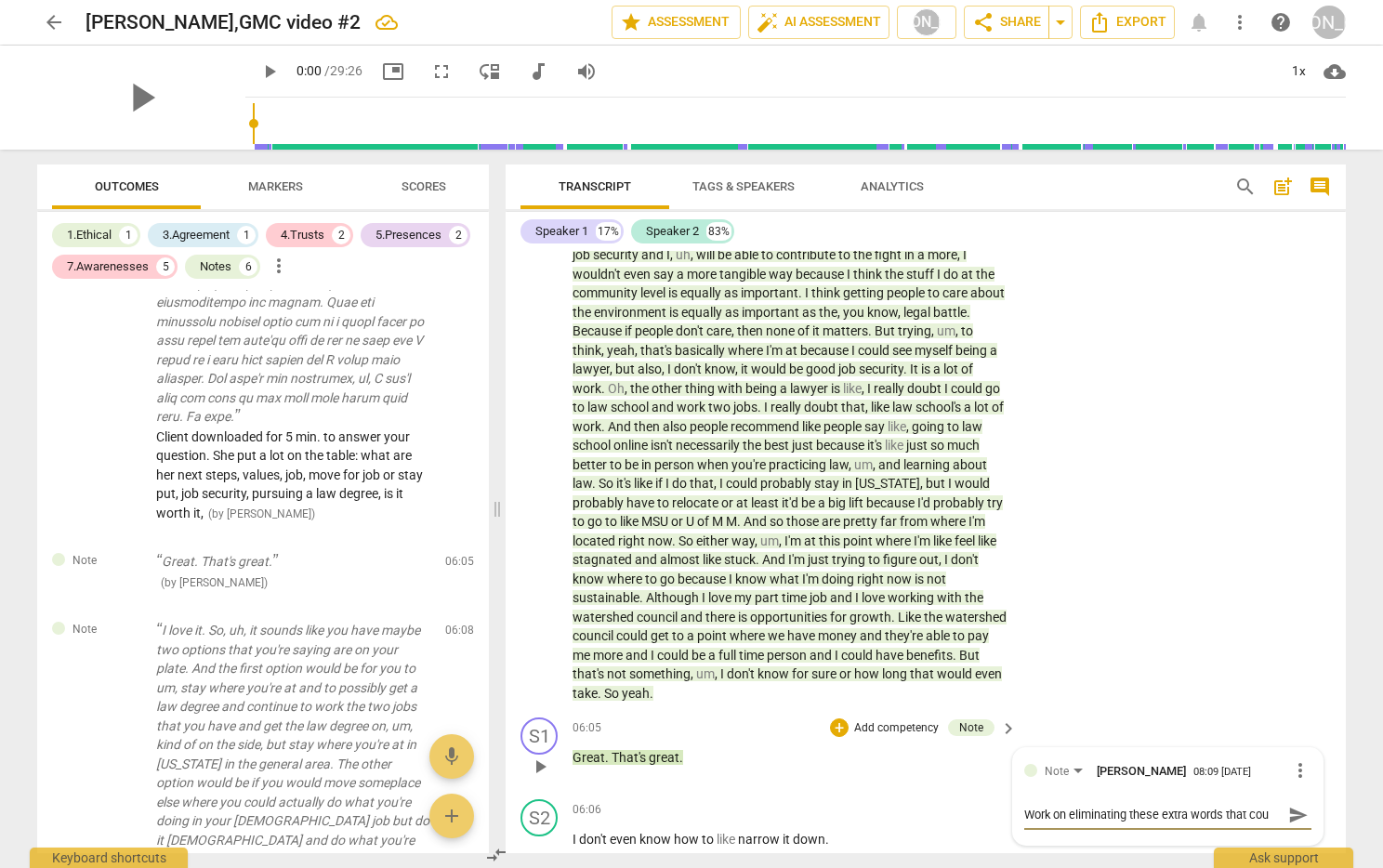
type textarea "Work on eliminating these extra words that coul"
type textarea "Work on eliminating these extra words that could"
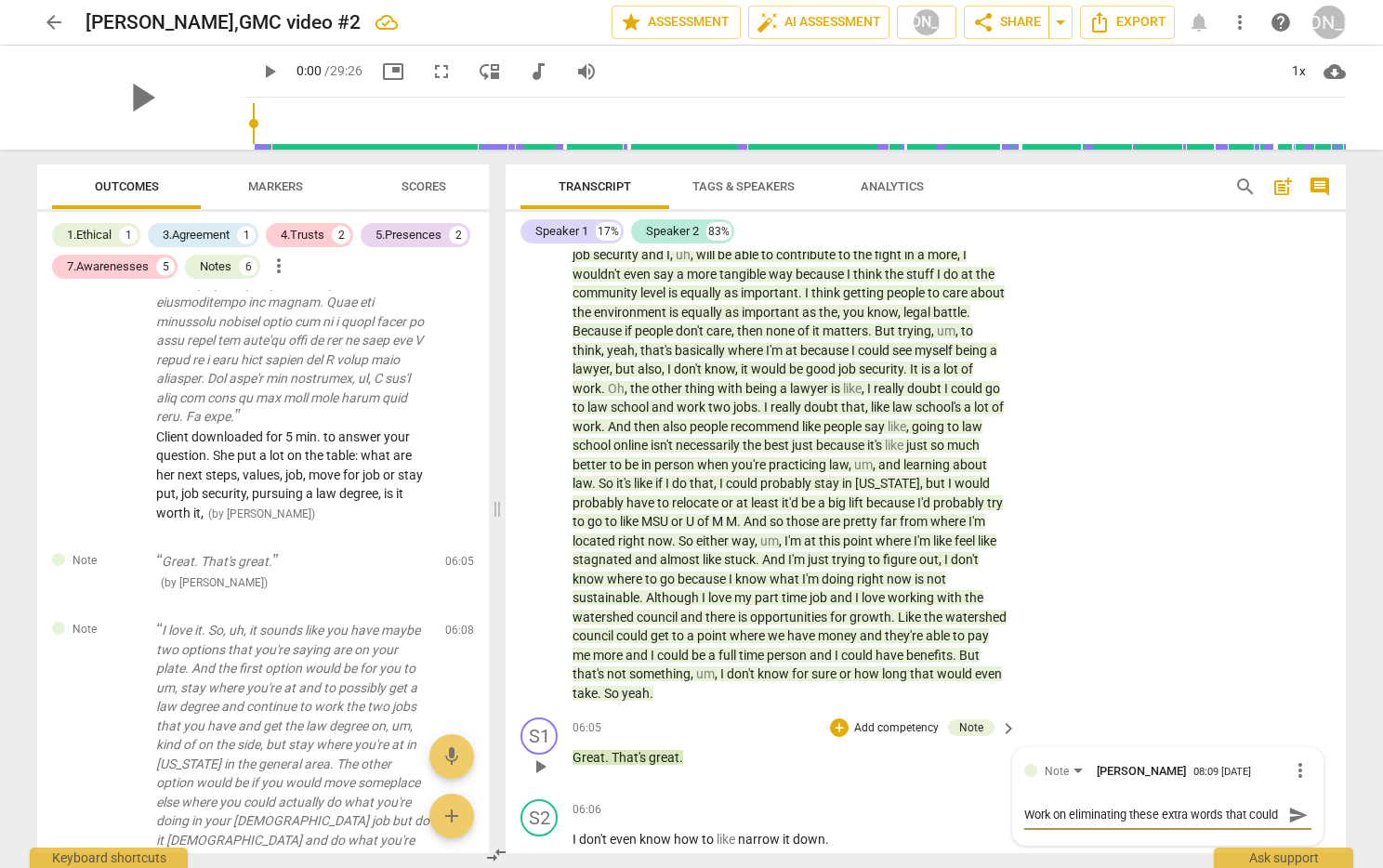
type textarea "Work on eliminating these extra words that could a"
type textarea "Work on eliminating these extra words that could as"
type textarea "Work on eliminating these extra words that could asc"
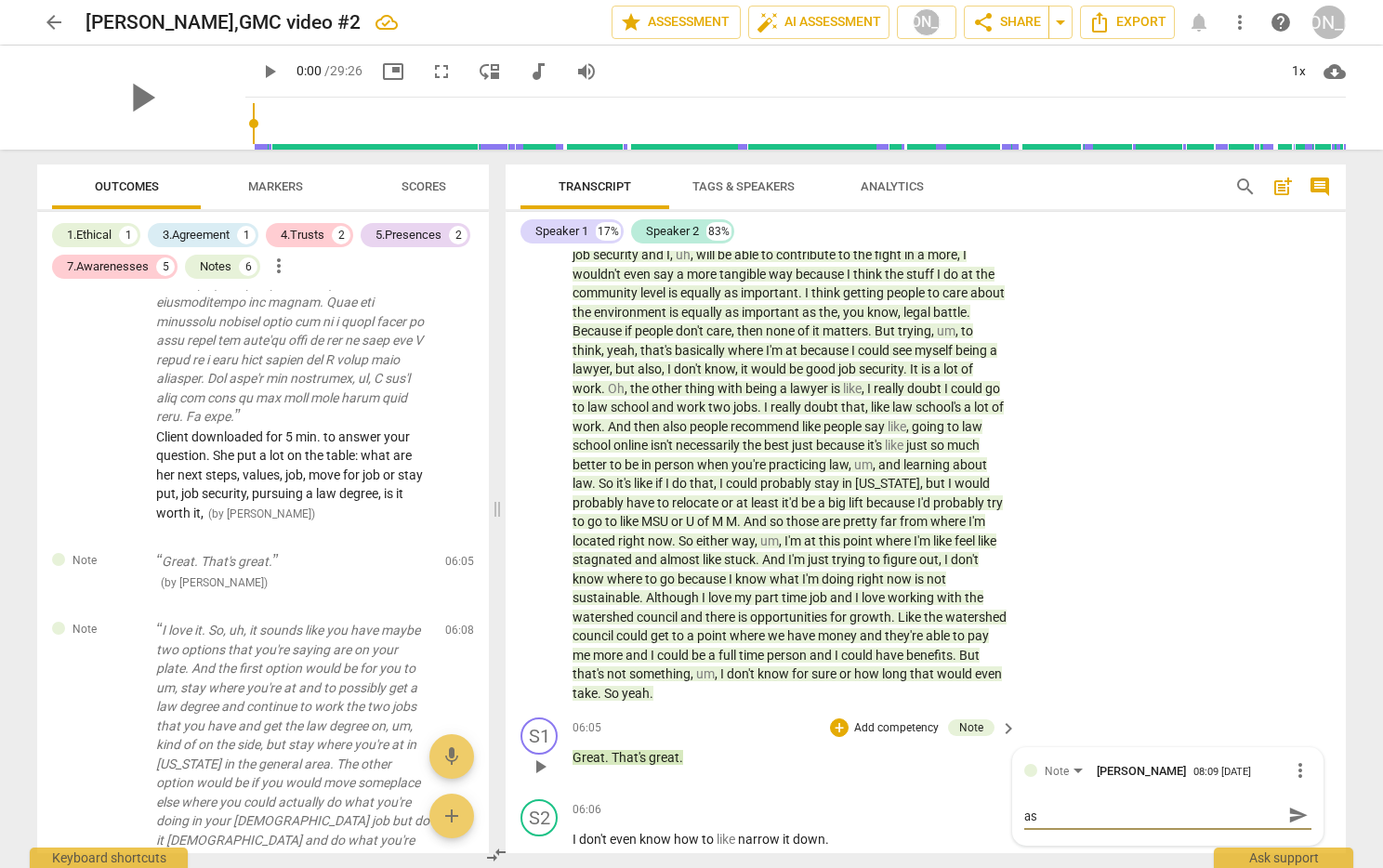
type textarea "Work on eliminating these extra words that could asc"
type textarea "Work on eliminating these extra words that could ascr"
type textarea "Work on eliminating these extra words that could ascri"
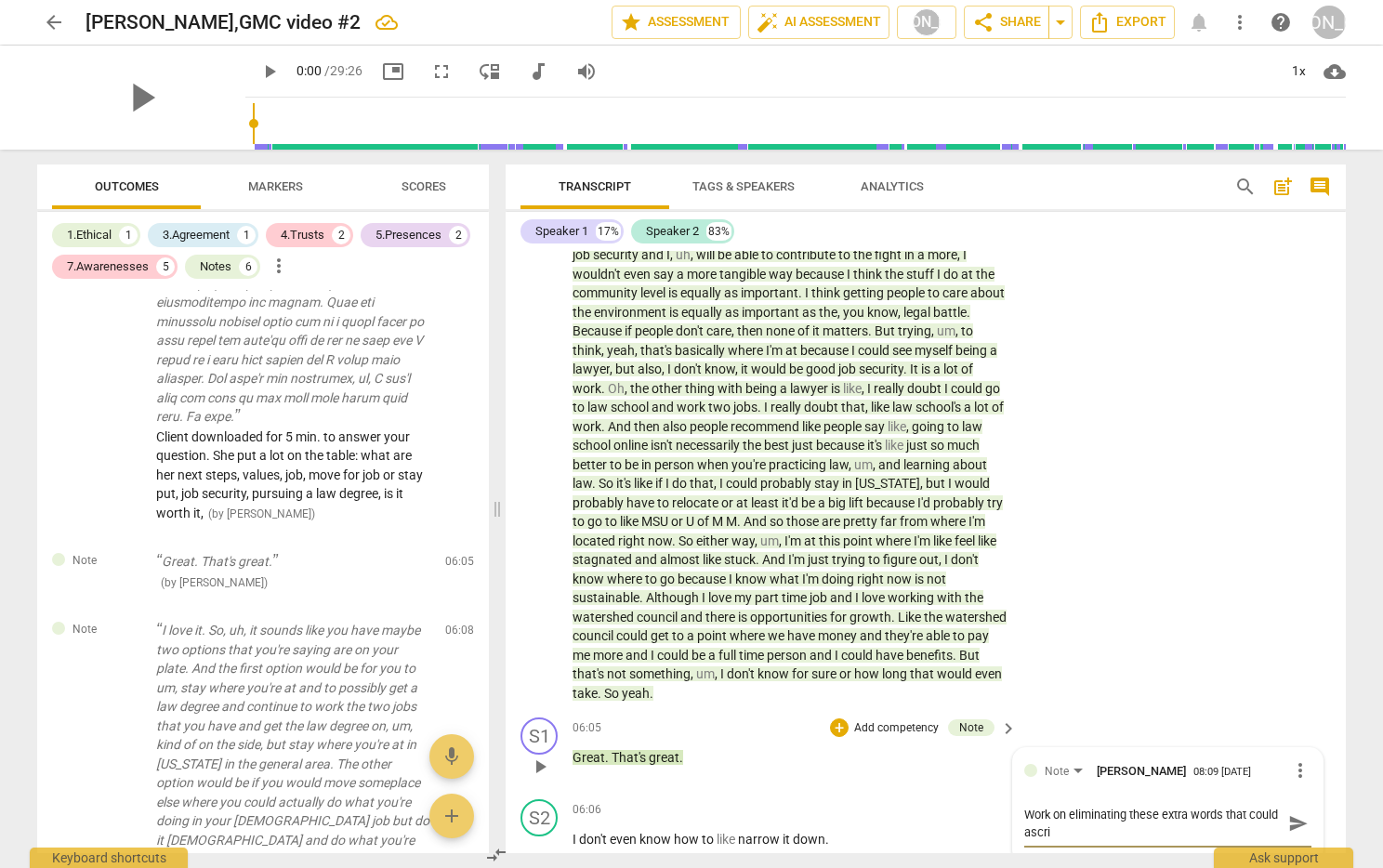
scroll to position [0, 0]
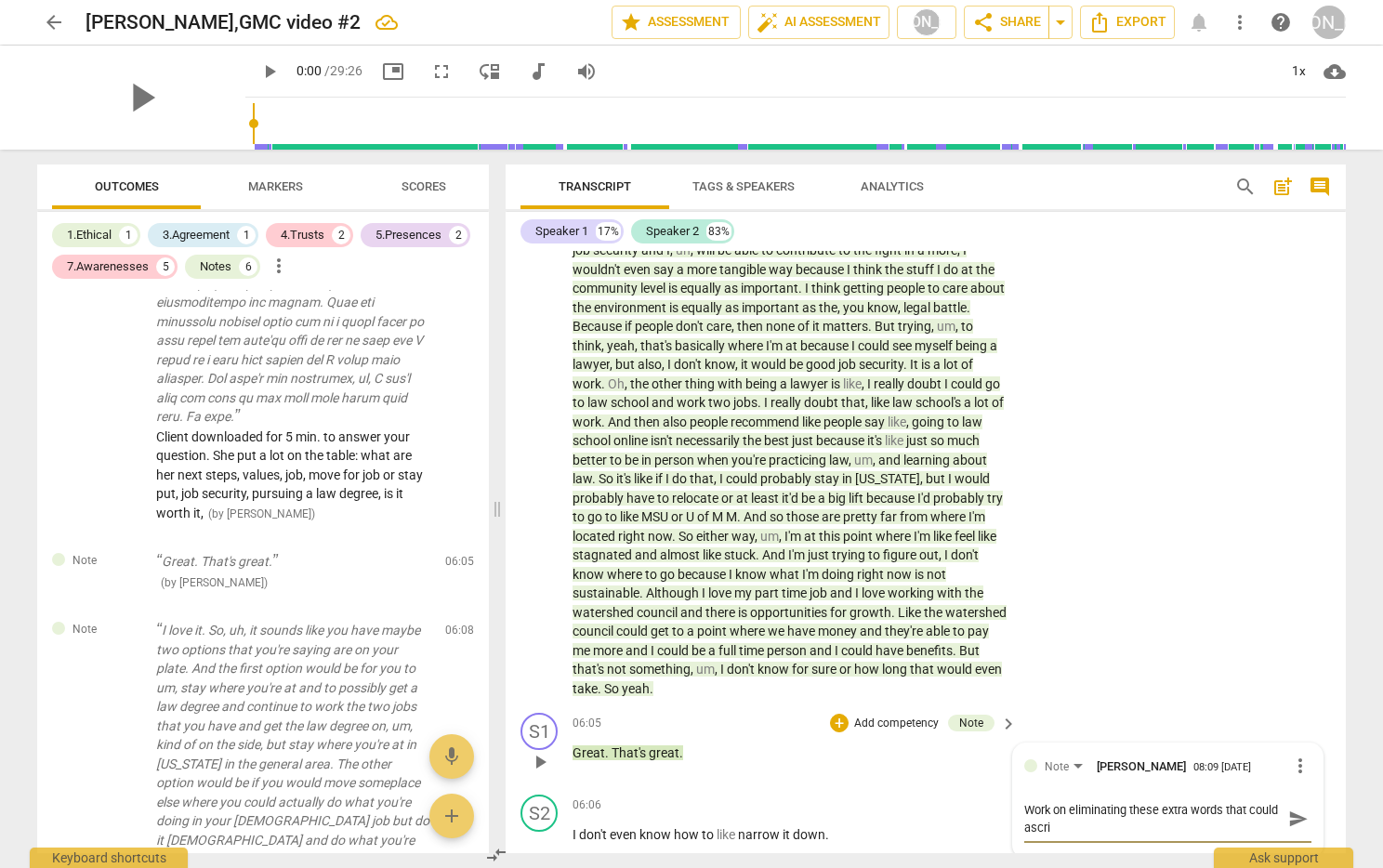
type textarea "Work on eliminating these extra words that could ascriv"
type textarea "Work on eliminating these extra words that could ascrive"
type textarea "Work on eliminating these extra words that could ascriv"
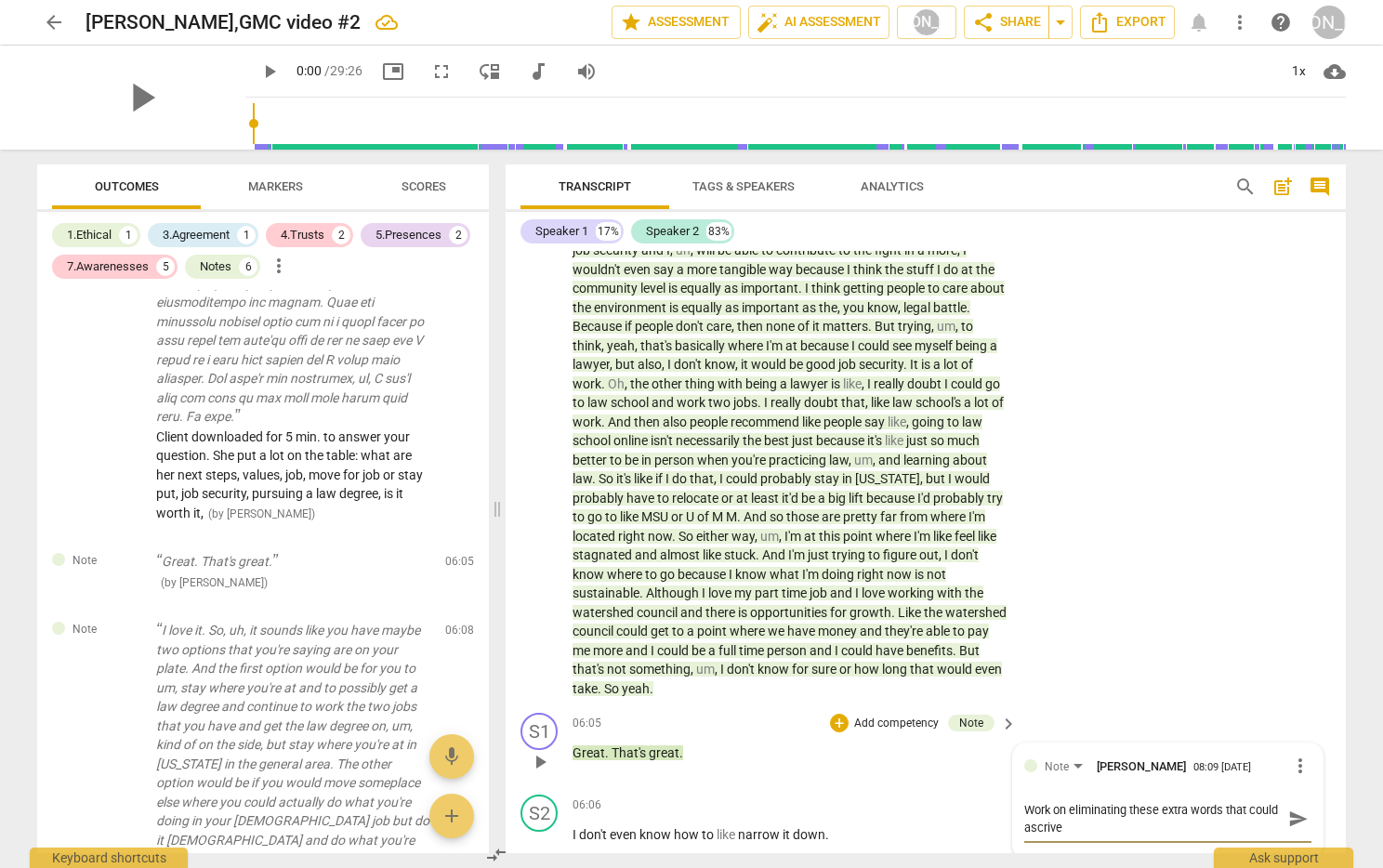
type textarea "Work on eliminating these extra words that could ascriv"
type textarea "Work on eliminating these extra words that could ascri"
type textarea "Work on eliminating these extra words that could ascrib"
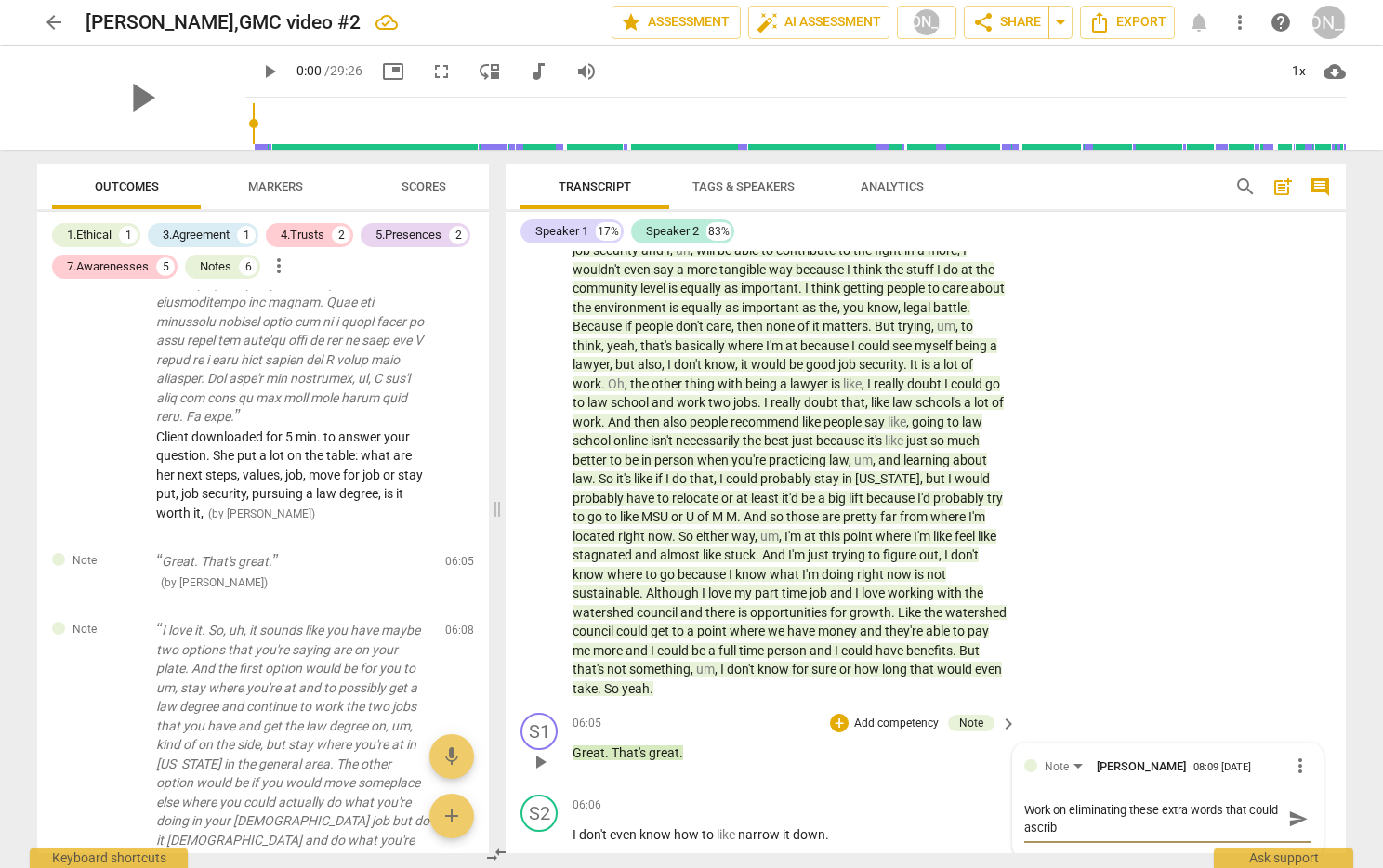
type textarea "Work on eliminating these extra words that could ascribe"
type textarea "Work on eliminating these extra words that could ascribe a"
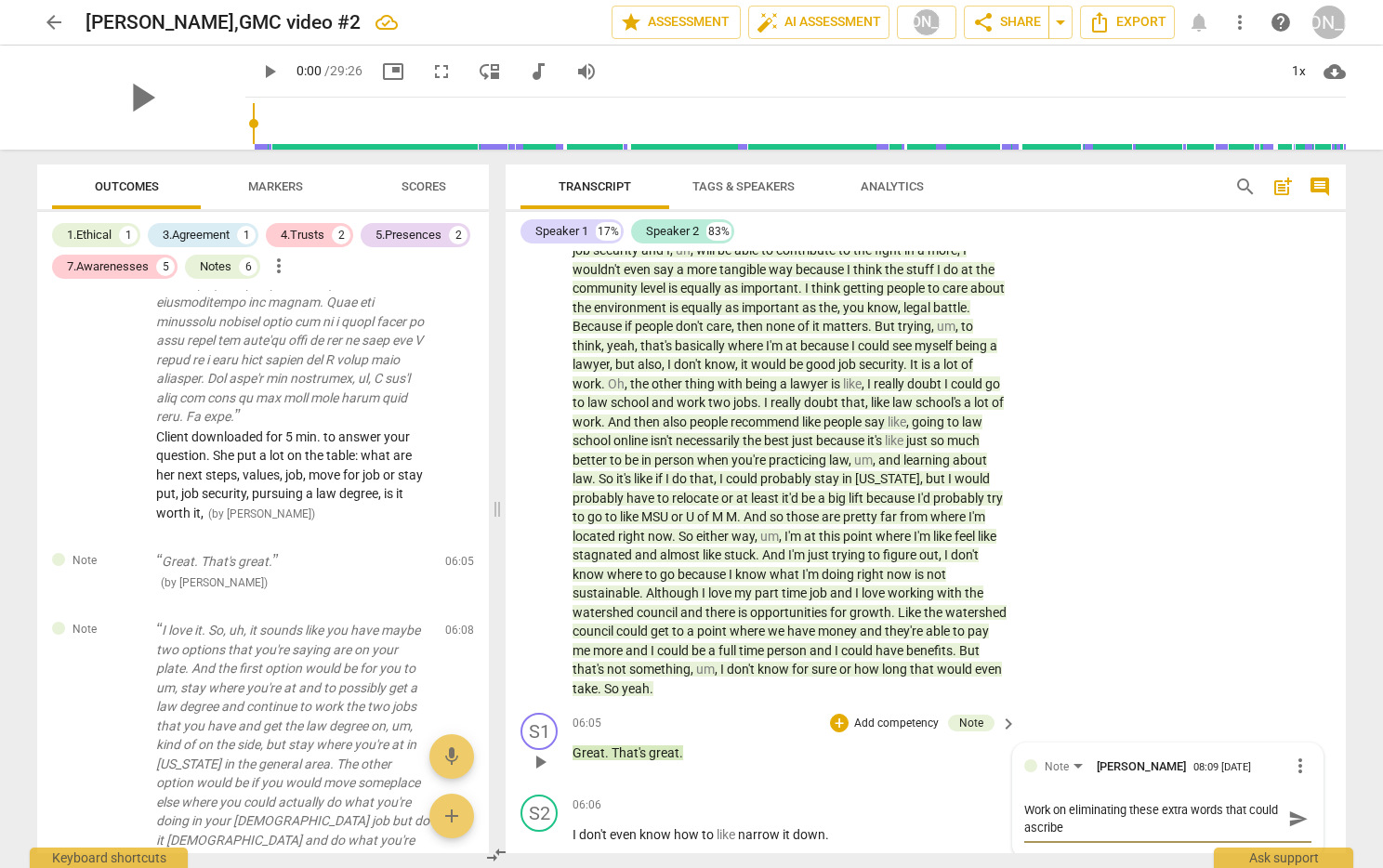
type textarea "Work on eliminating these extra words that could ascribe a"
type textarea "Work on eliminating these extra words that could ascribe a v"
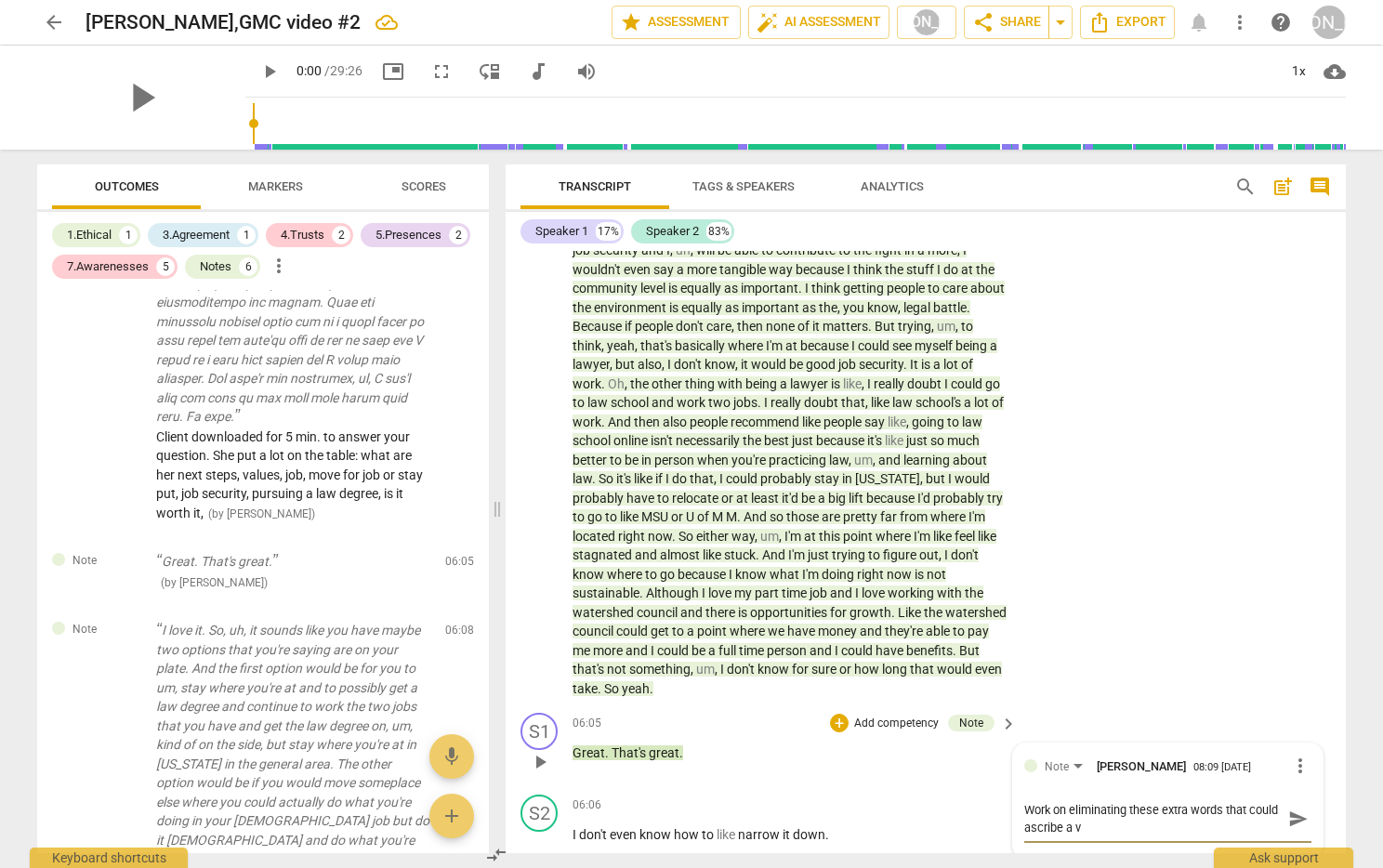
type textarea "Work on eliminating these extra words that could ascribe a va"
type textarea "Work on eliminating these extra words that could ascribe a val"
type textarea "Work on eliminating these extra words that could ascribe a valu"
type textarea "Work on eliminating these extra words that could ascribe a value"
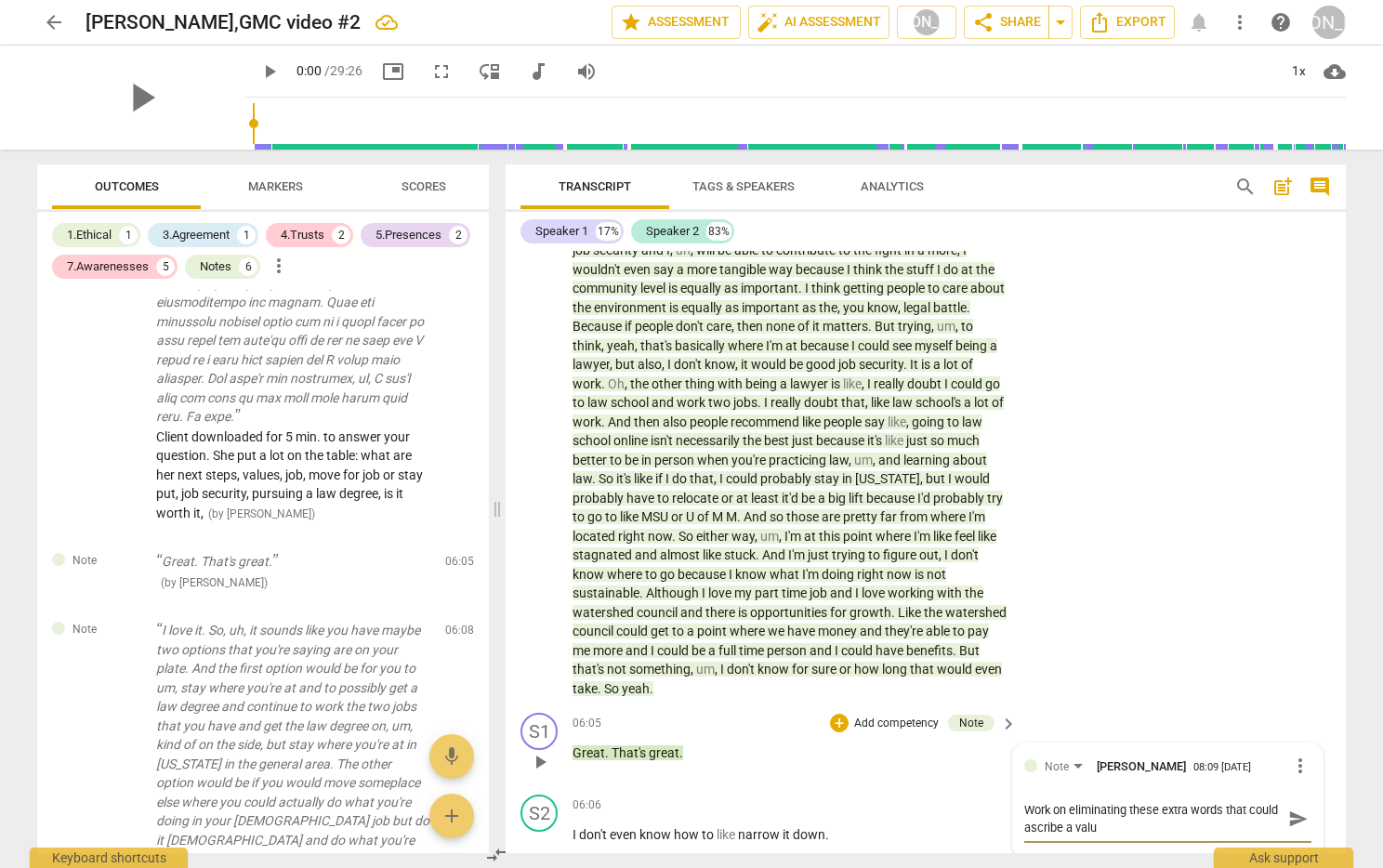
type textarea "Work on eliminating these extra words that could ascribe a value"
type textarea "Work on eliminating these extra words that could ascribe a value f"
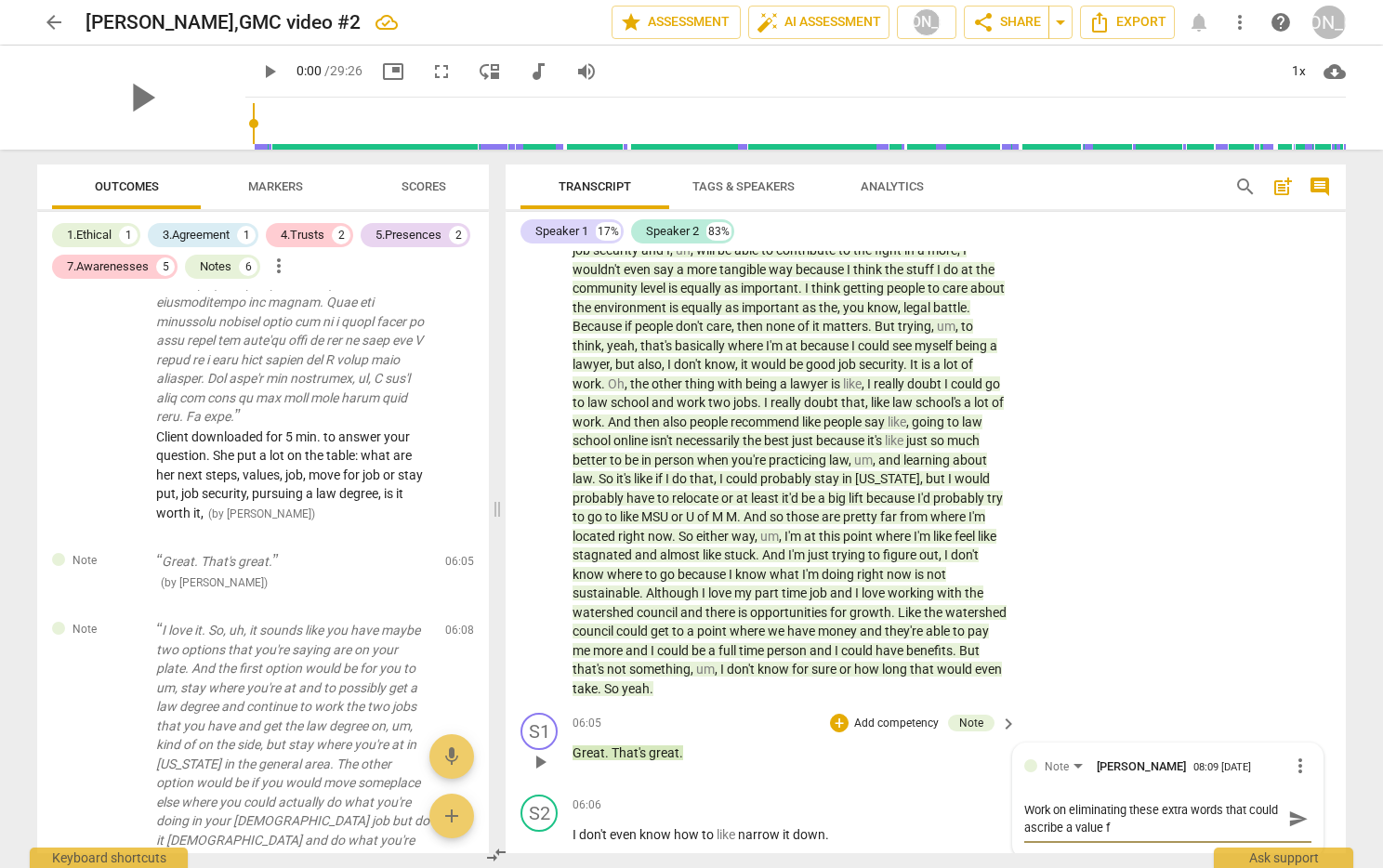
type textarea "Work on eliminating these extra words that could ascribe a value fo"
type textarea "Work on eliminating these extra words that could ascribe a value for"
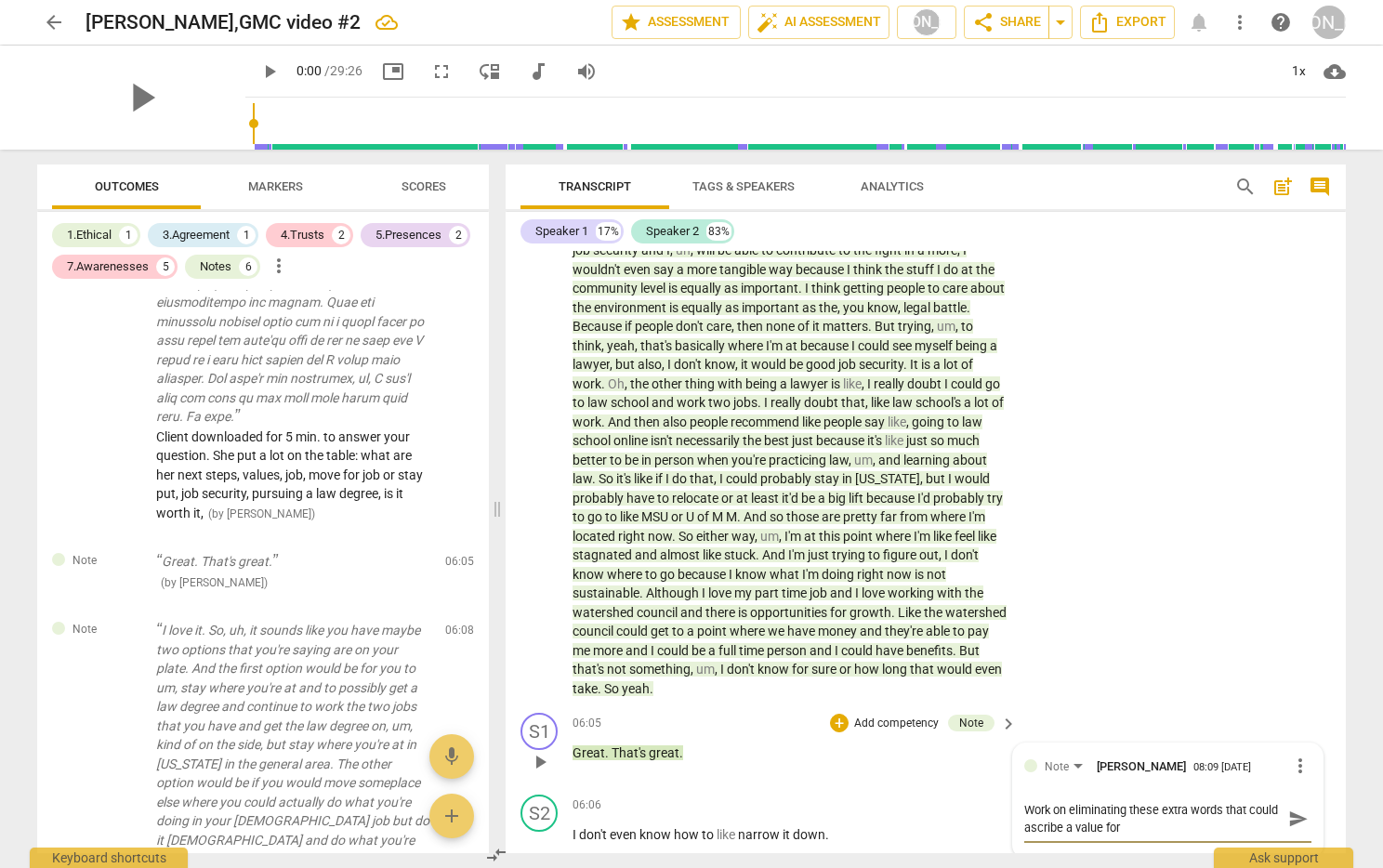
type textarea "Work on eliminating these extra words that could ascribe a value for"
type textarea "Work on eliminating these extra words that could ascribe a value for t"
type textarea "Work on eliminating these extra words that could ascribe a value for th"
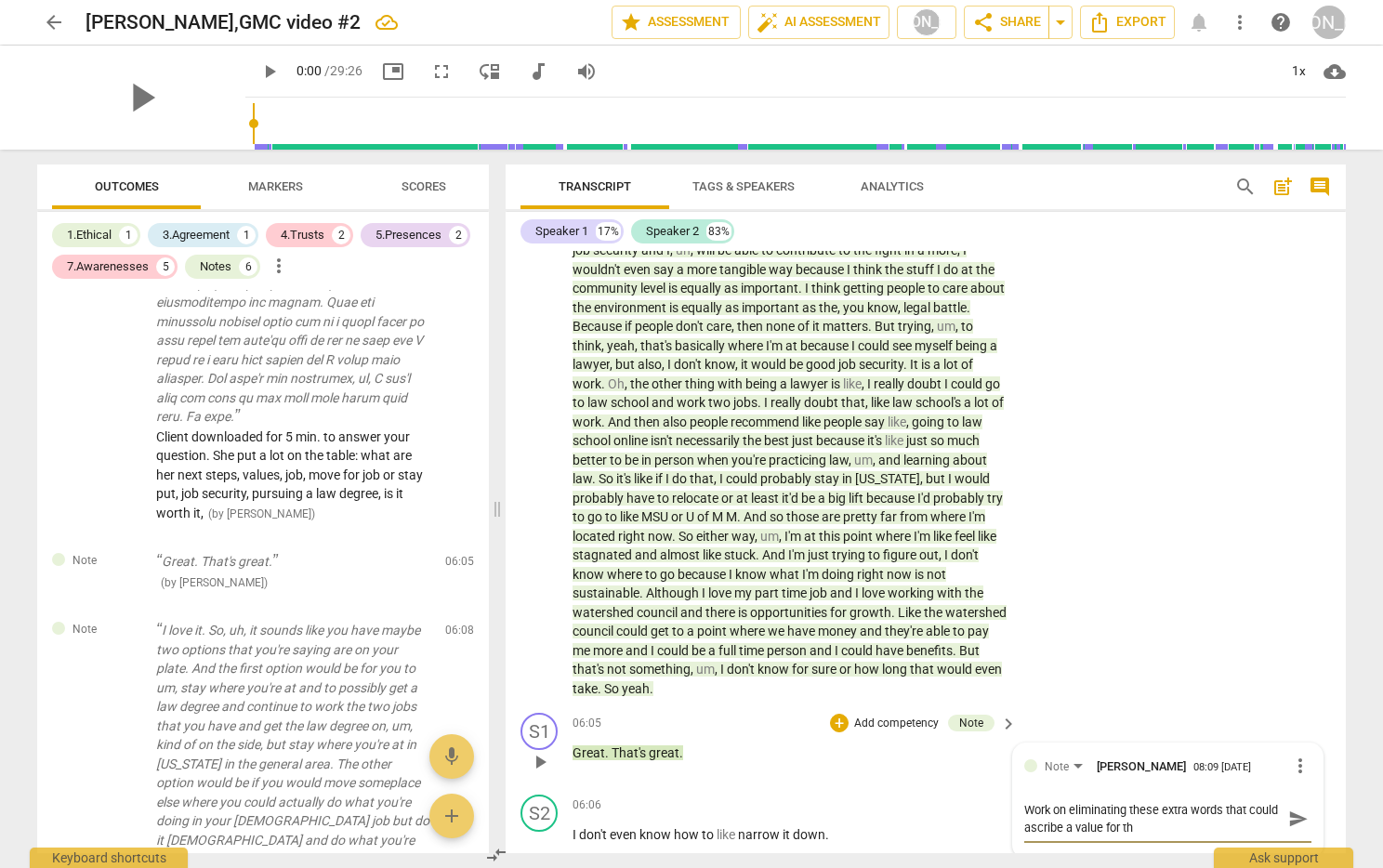
type textarea "Work on eliminating these extra words that could ascribe a value for the"
type textarea "Work on eliminating these extra words that could ascribe a value for the c"
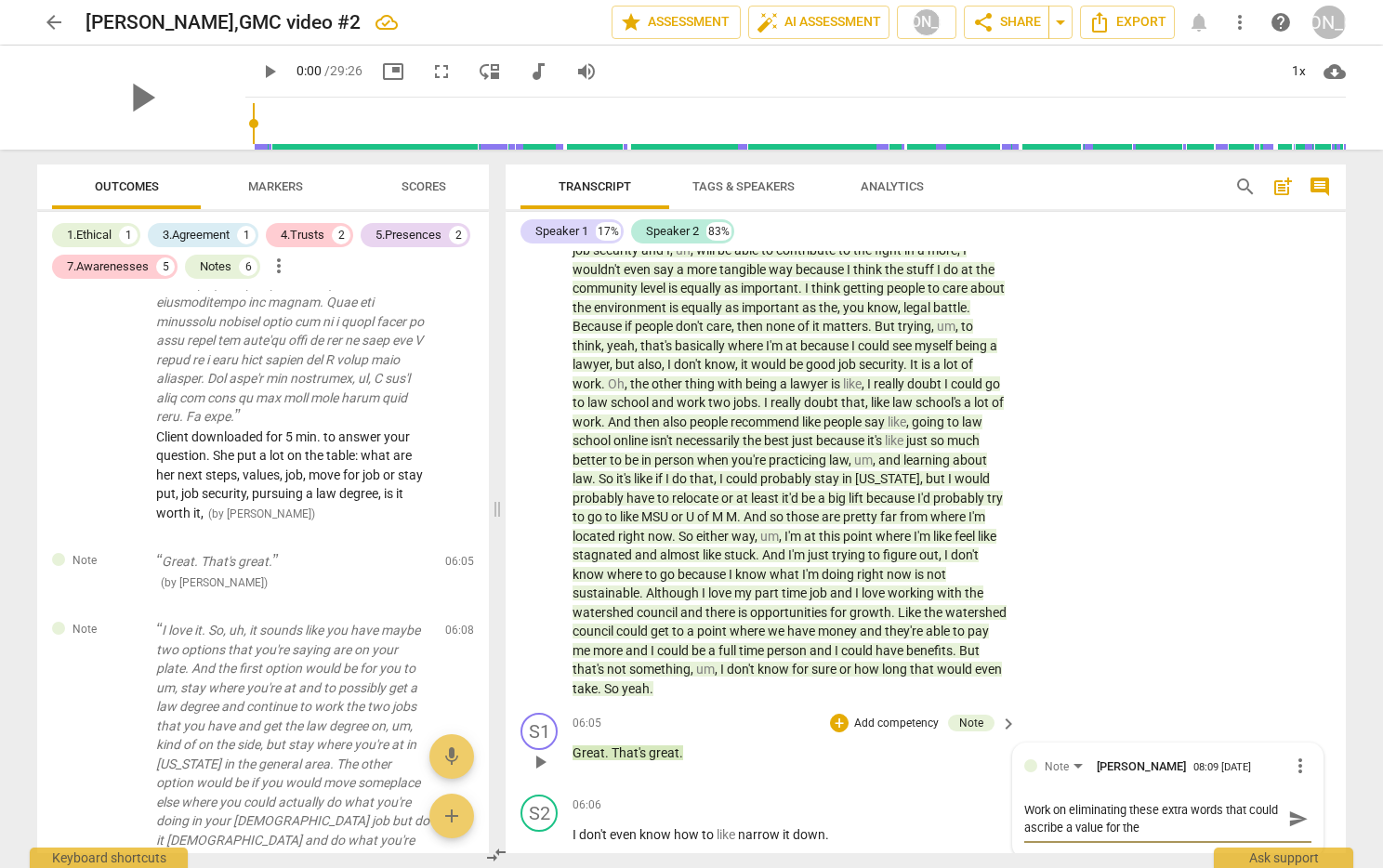
type textarea "Work on eliminating these extra words that could ascribe a value for the c"
type textarea "Work on eliminating these extra words that could ascribe a value for the cl"
type textarea "Work on eliminating these extra words that could ascribe a value for the cli"
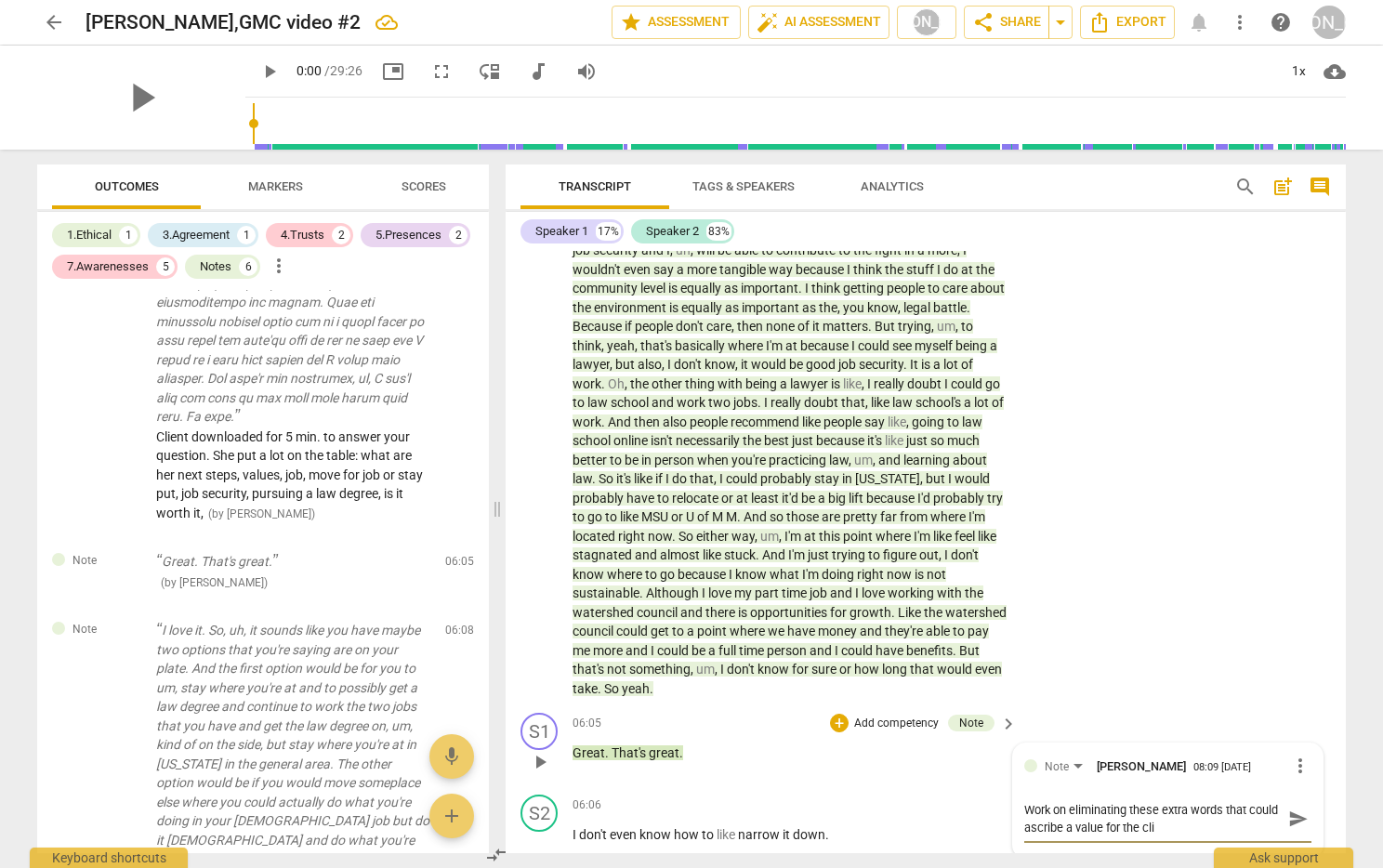
type textarea "Work on eliminating these extra words that could ascribe a value for the clie"
type textarea "Work on eliminating these extra words that could ascribe a value for the clien"
type textarea "Work on eliminating these extra words that could ascribe a value for the client"
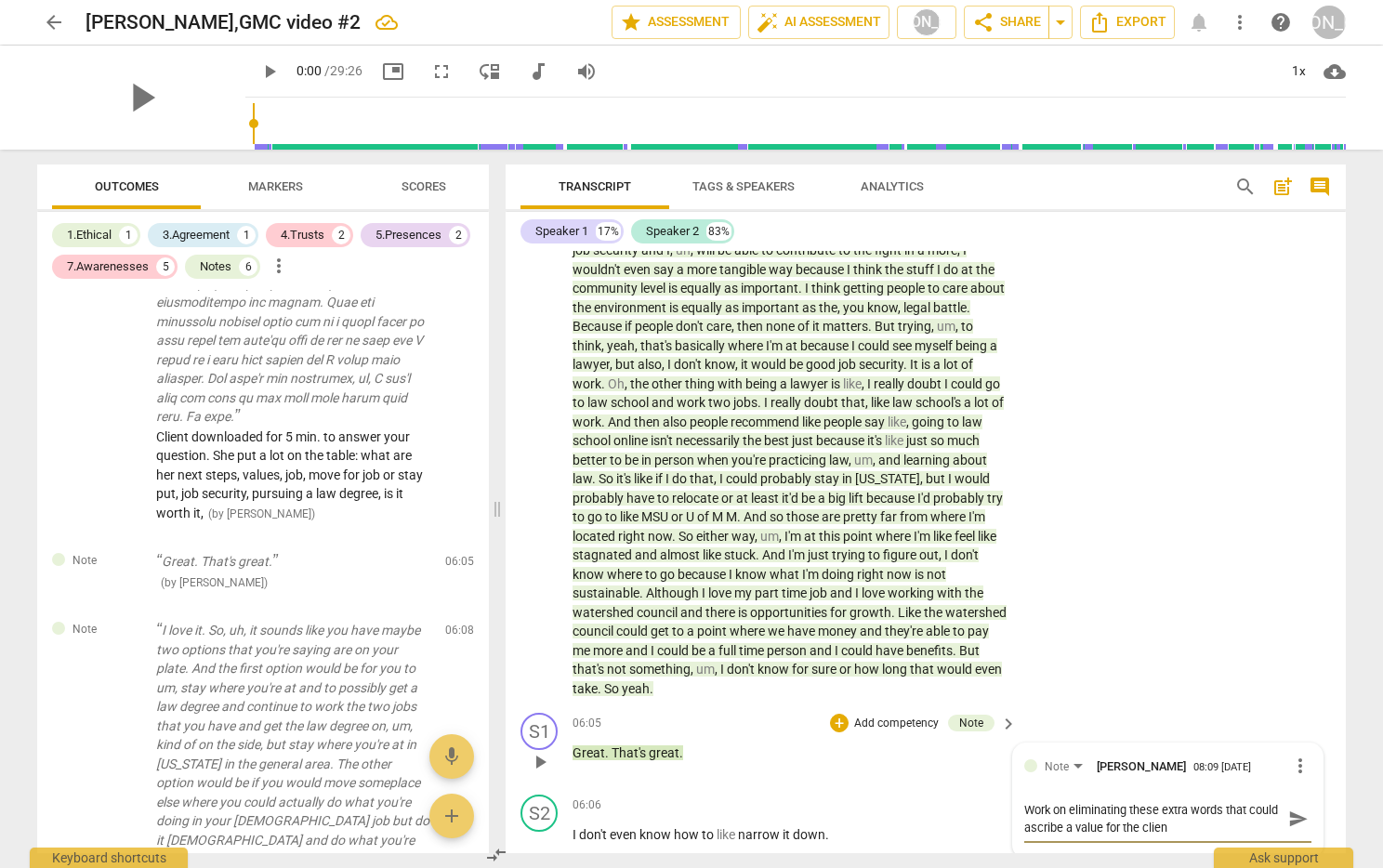
type textarea "Work on eliminating these extra words that could ascribe a value for the client"
type textarea "Work on eliminating these extra words that could ascribe a value for the client."
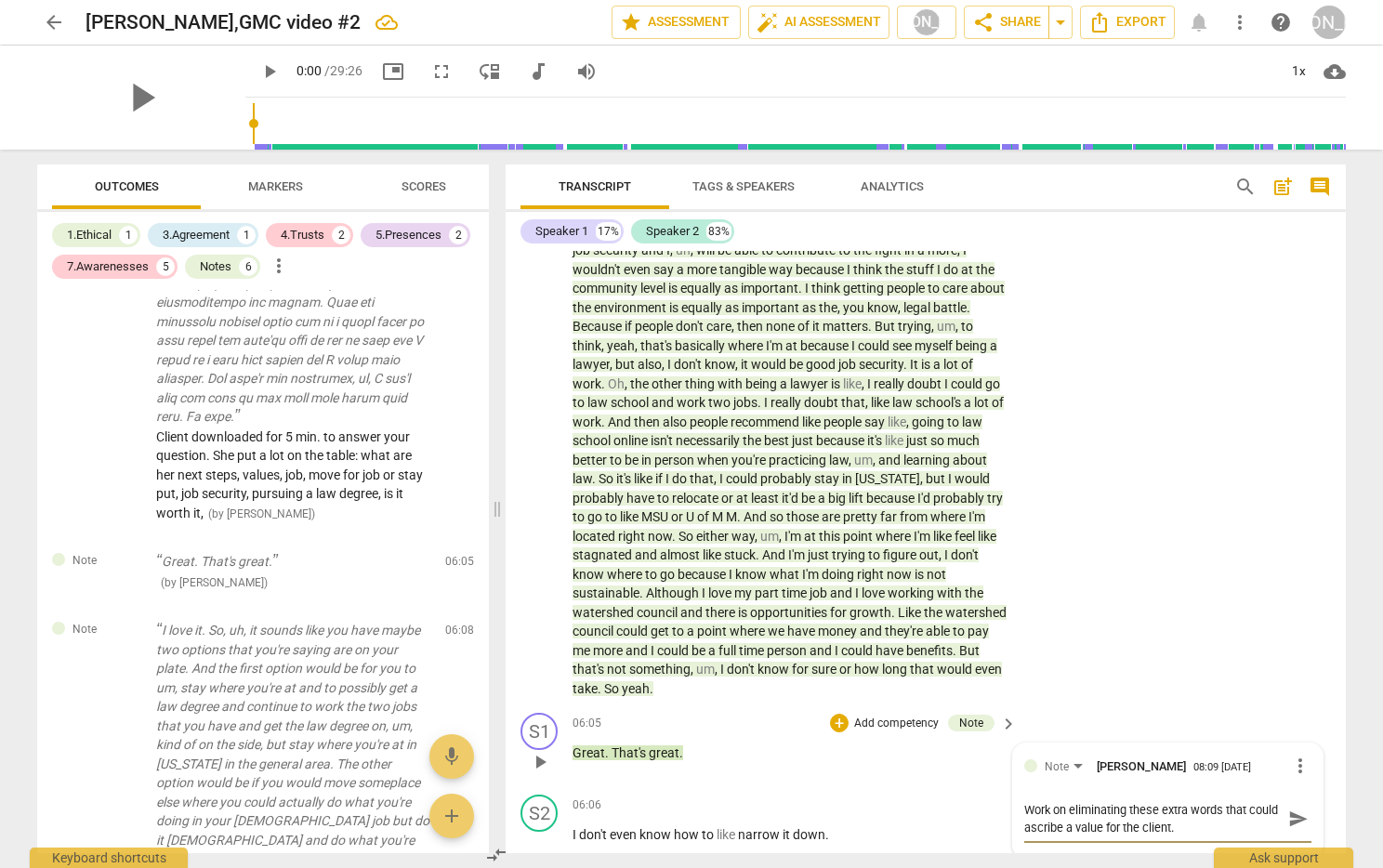
type textarea "Work on eliminating these extra words that could ascribe a value for the client…"
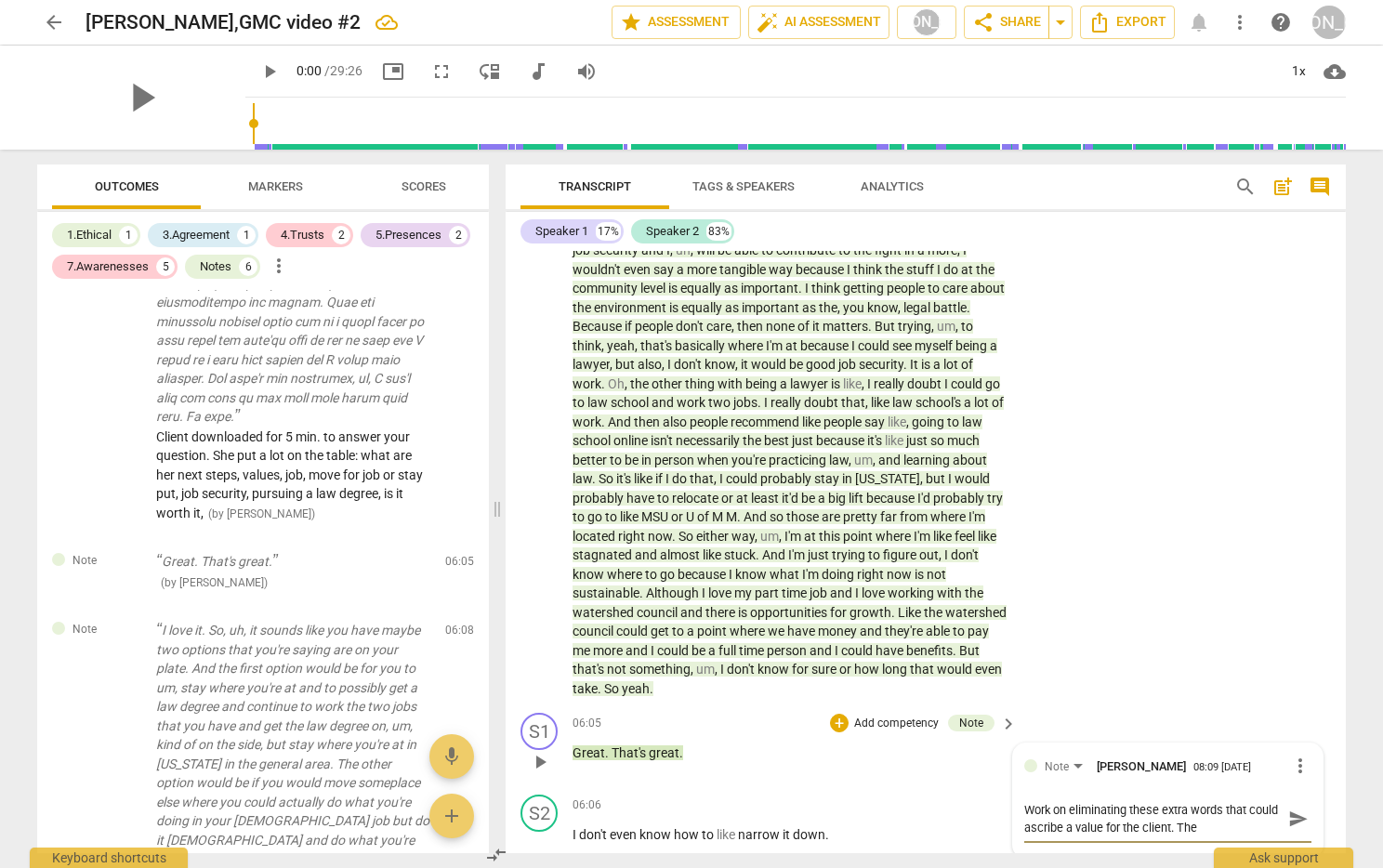
type textarea "Work on eliminating these extra words that could ascribe a value for the client…"
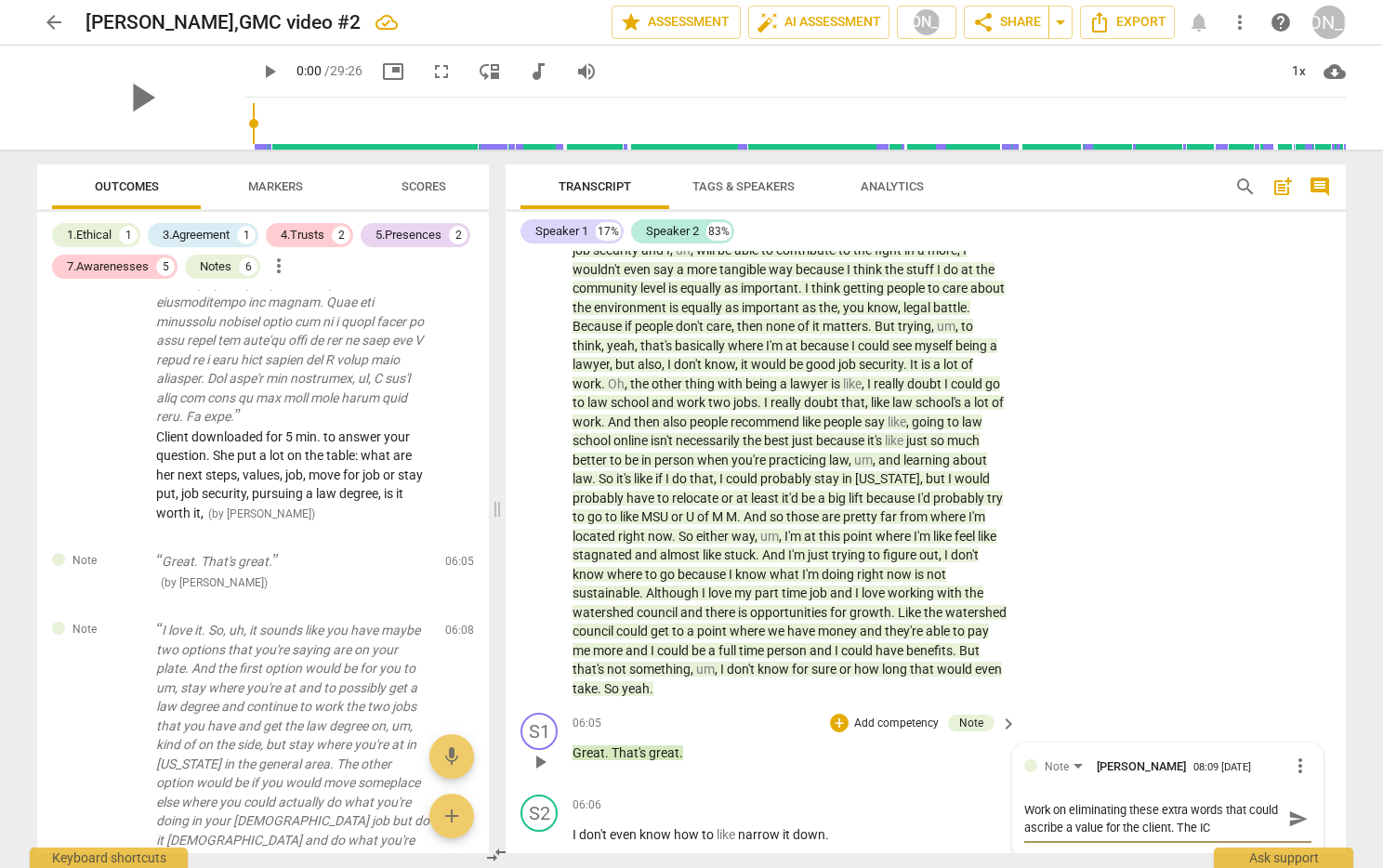
type textarea "Work on eliminating these extra words that could ascribe a value for the client…"
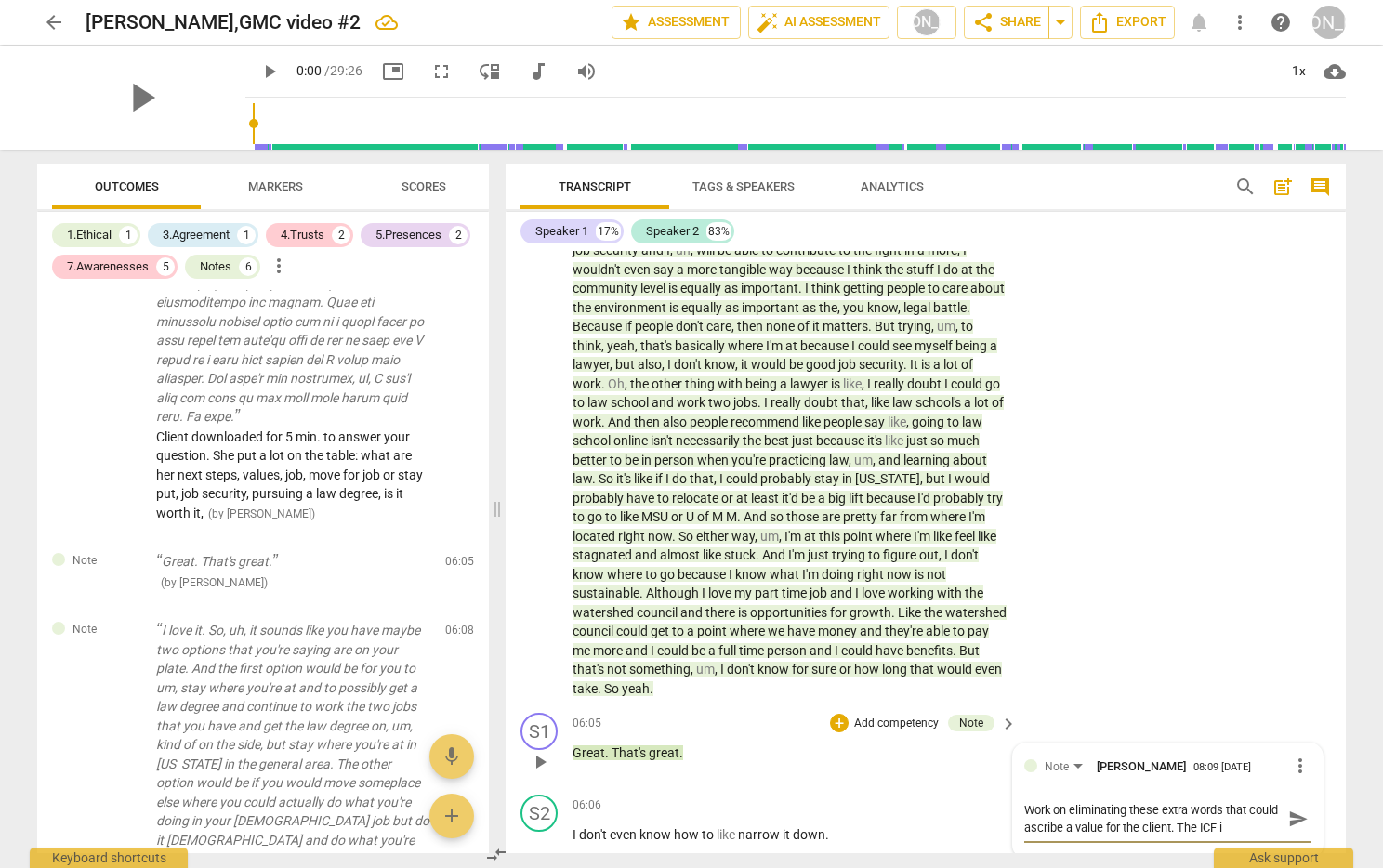
type textarea "Work on eliminating these extra words that could ascribe a value for the client…"
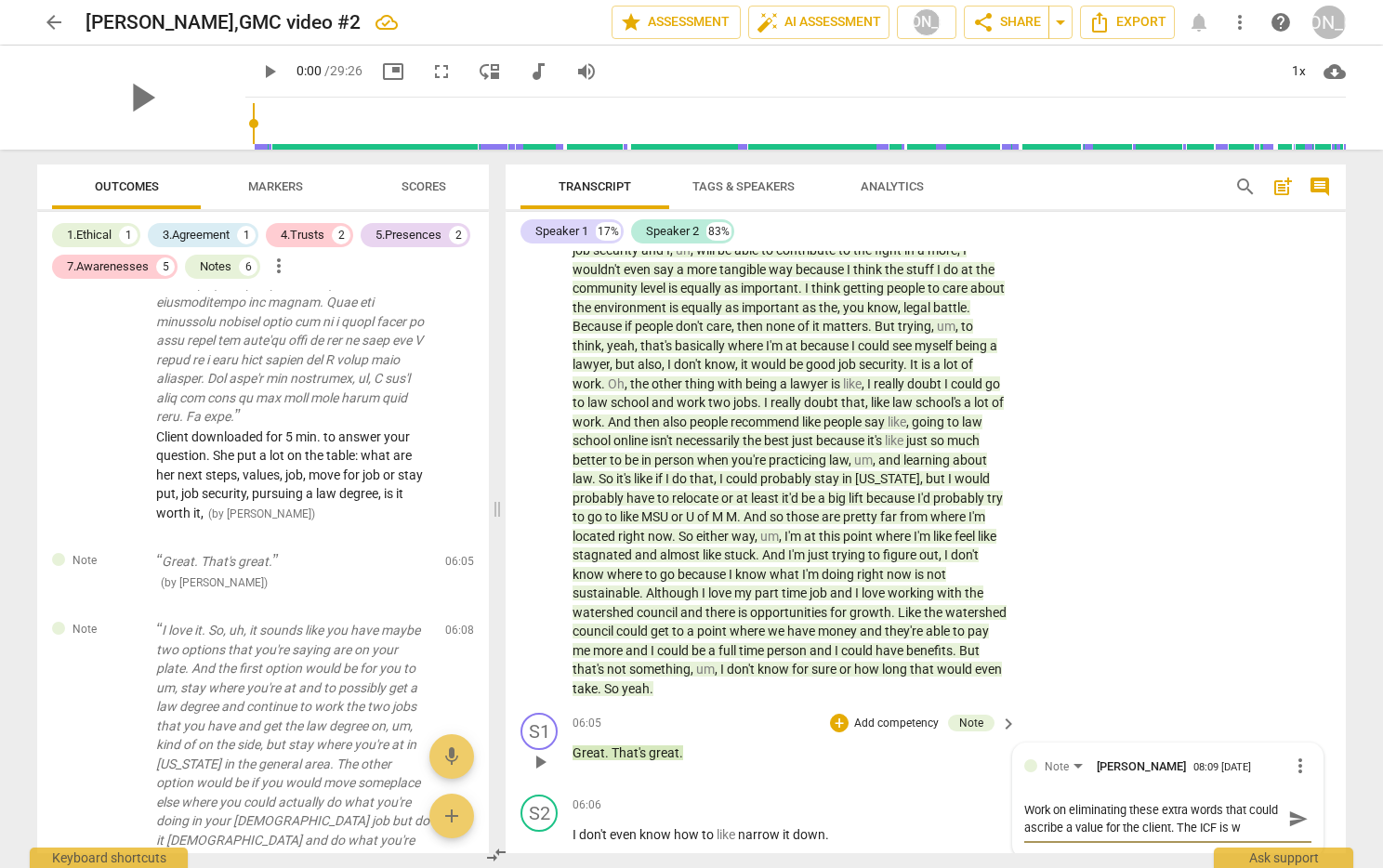
type textarea "Work on eliminating these extra words that could ascribe a value for the client…"
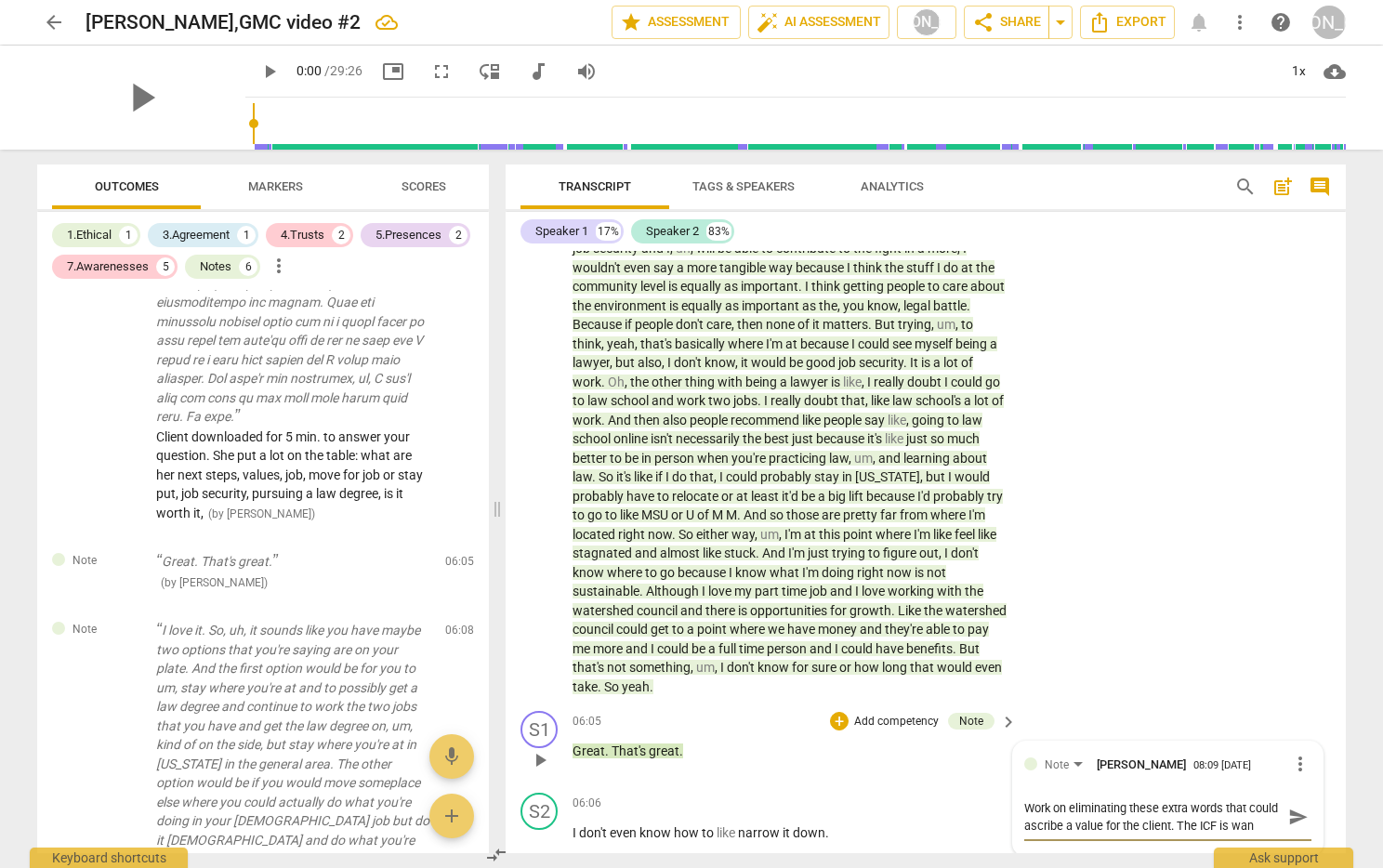
type textarea "Work on eliminating these extra words that could ascribe a value for the client…"
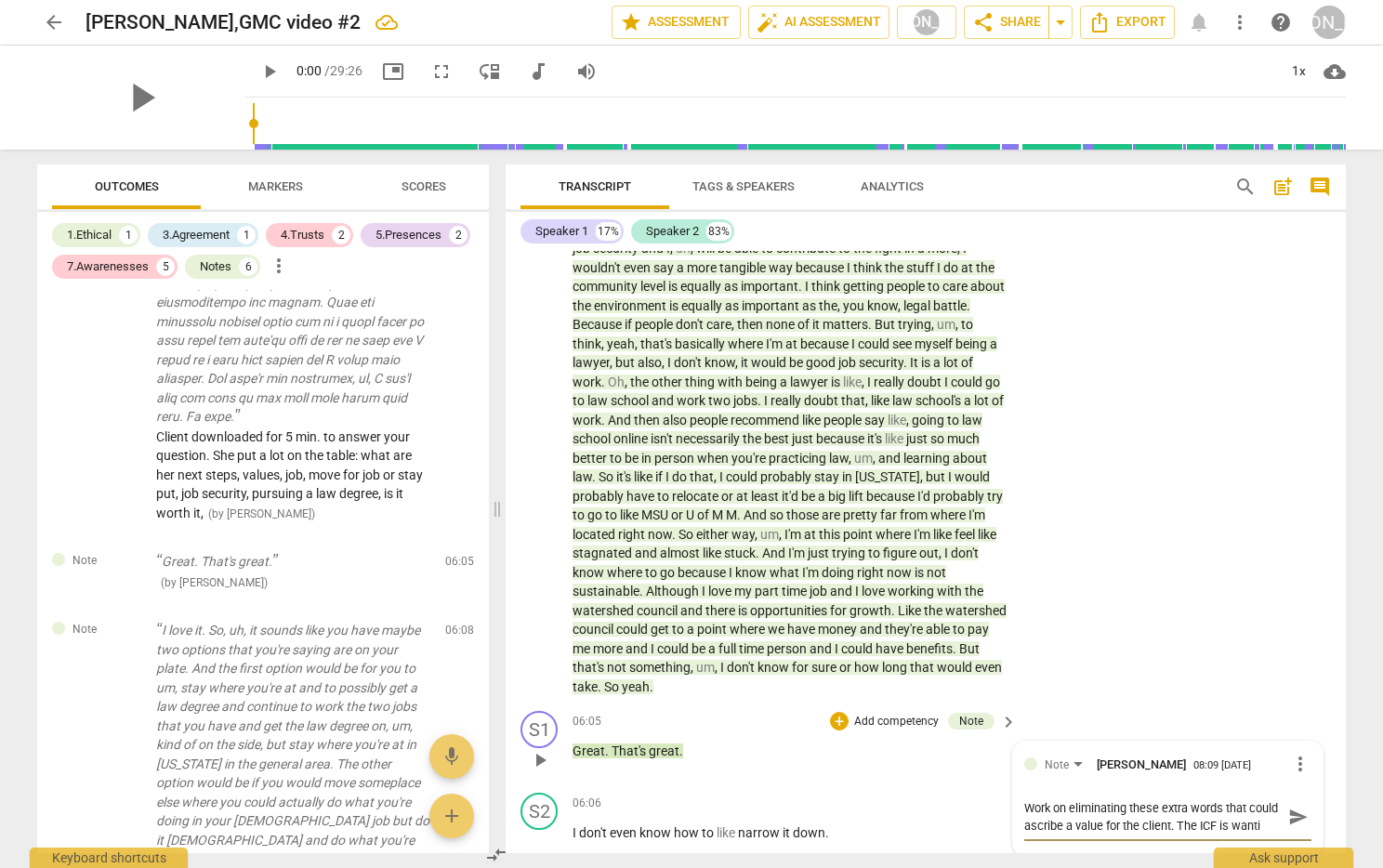
type textarea "Work on eliminating these extra words that could ascribe a value for the client…"
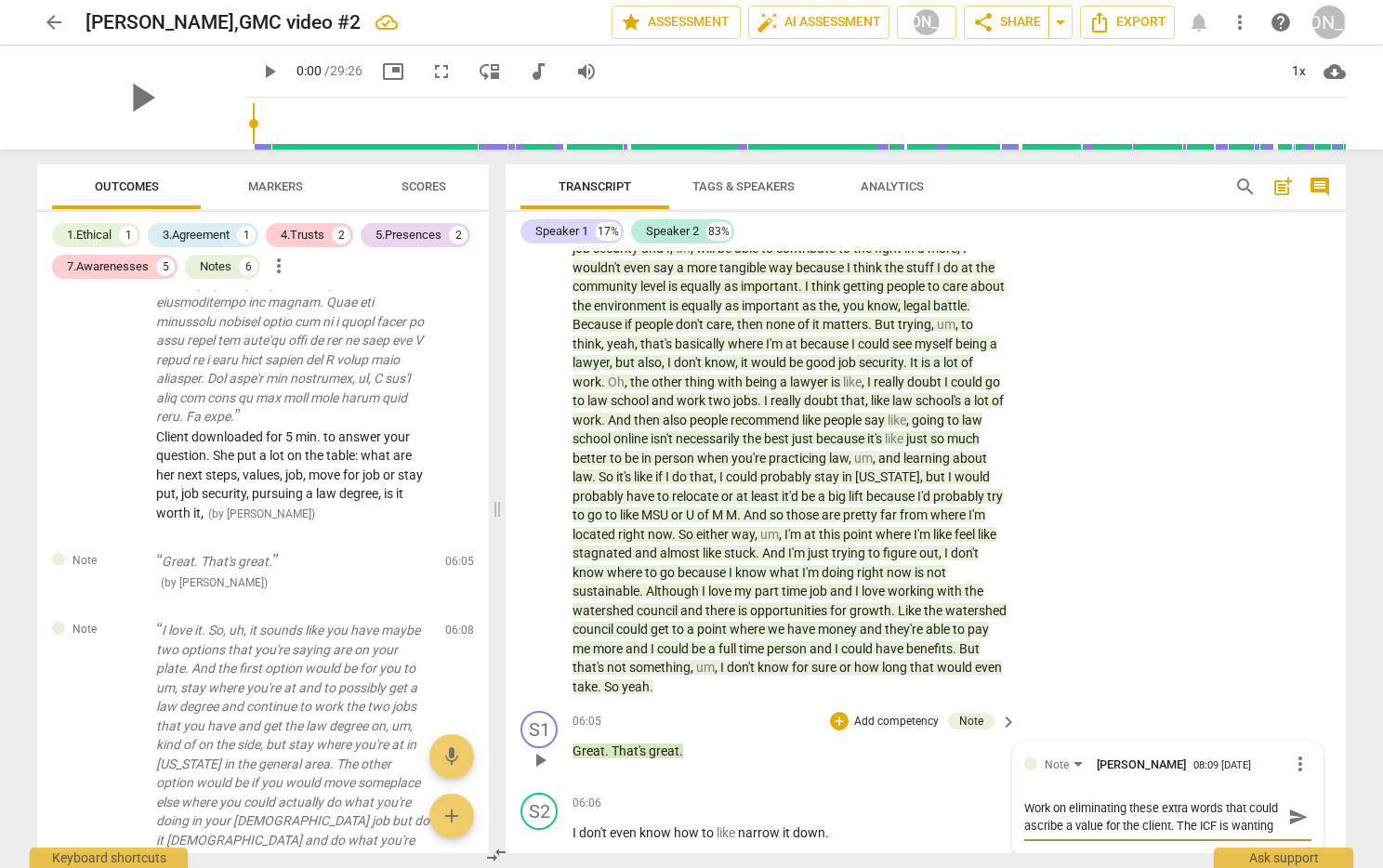
type textarea "Work on eliminating these extra words that could ascribe a value for the client…"
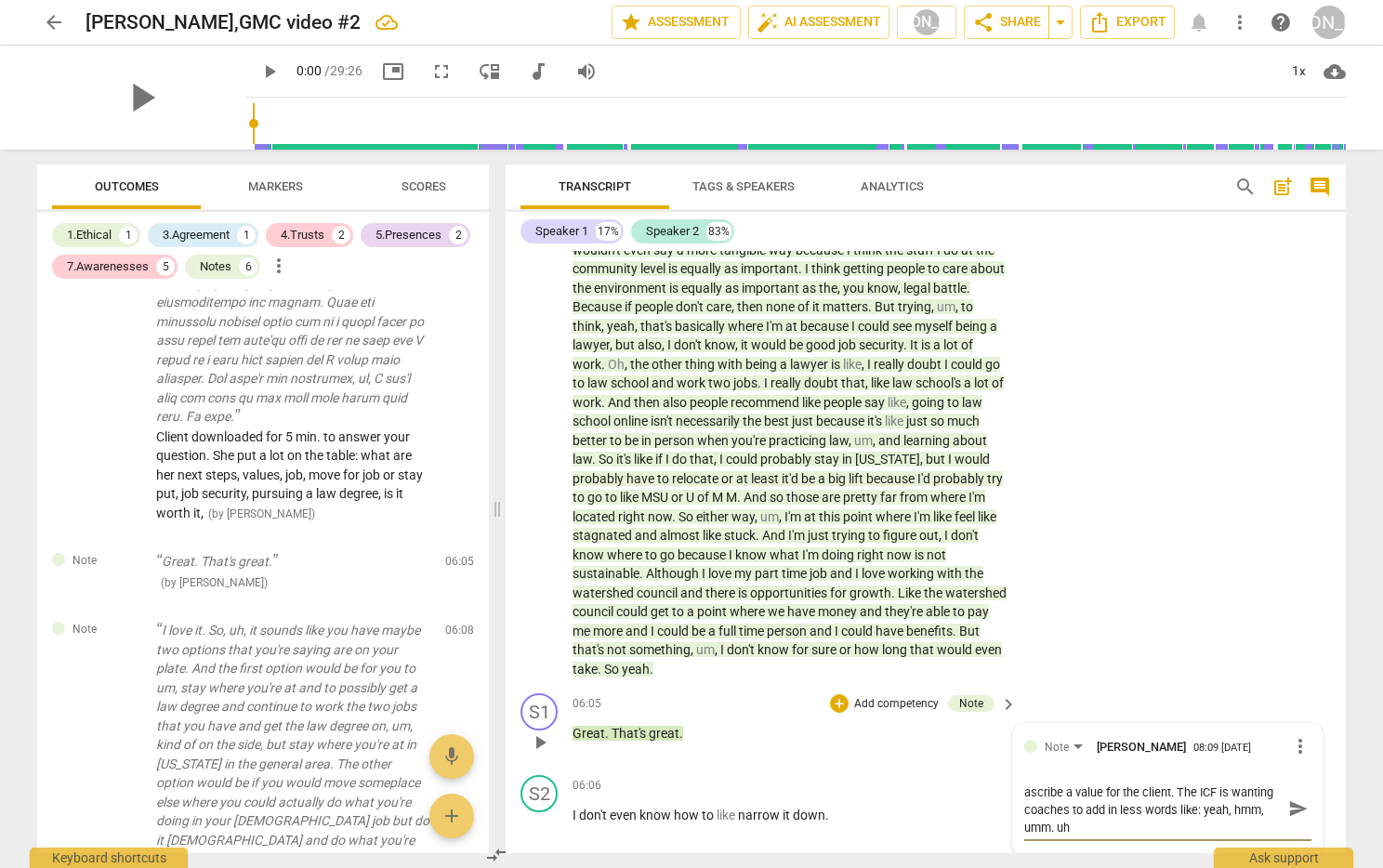
scroll to position [0, 0]
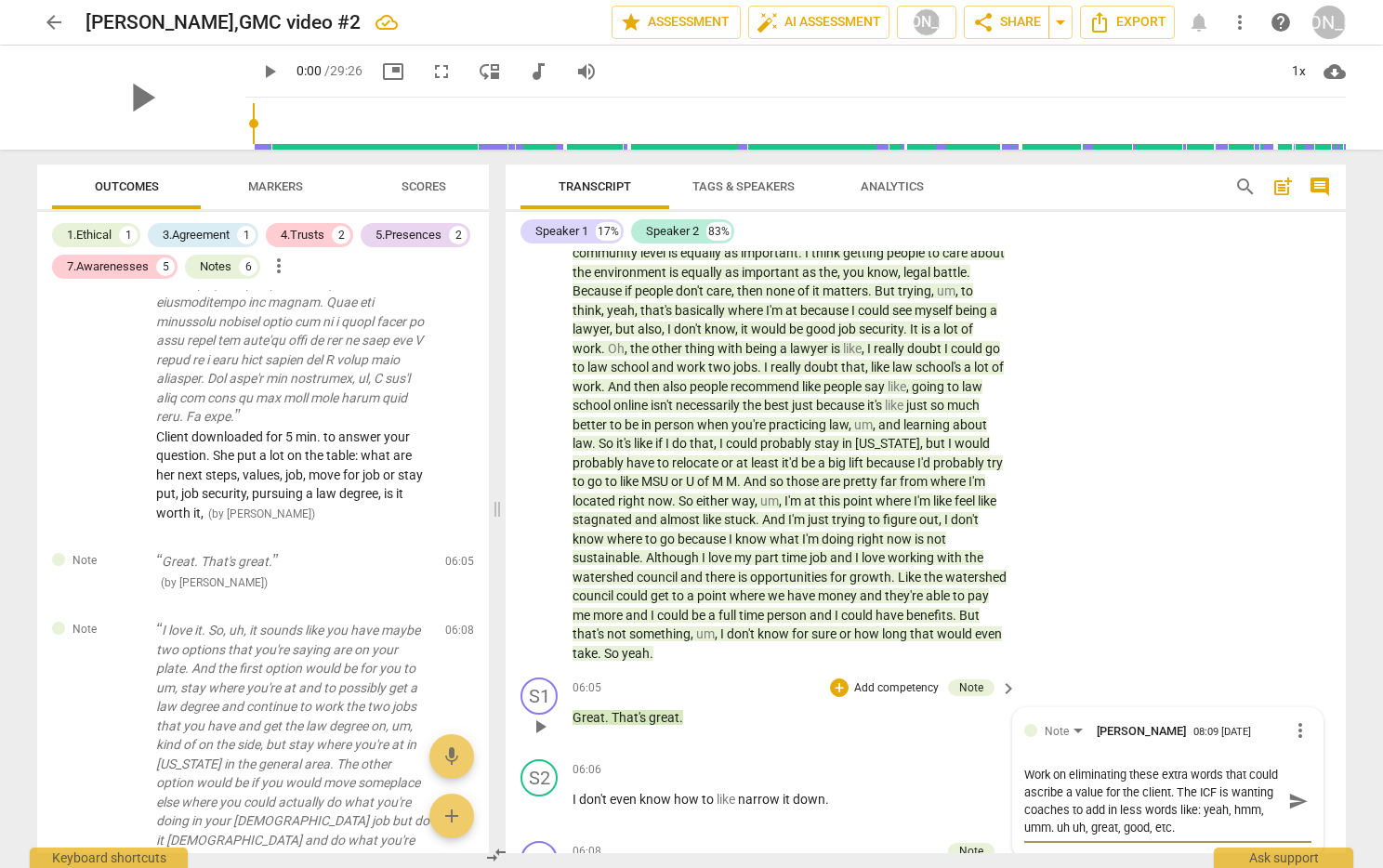
click at [1085, 811] on span "send" at bounding box center [1298, 800] width 20 height 20
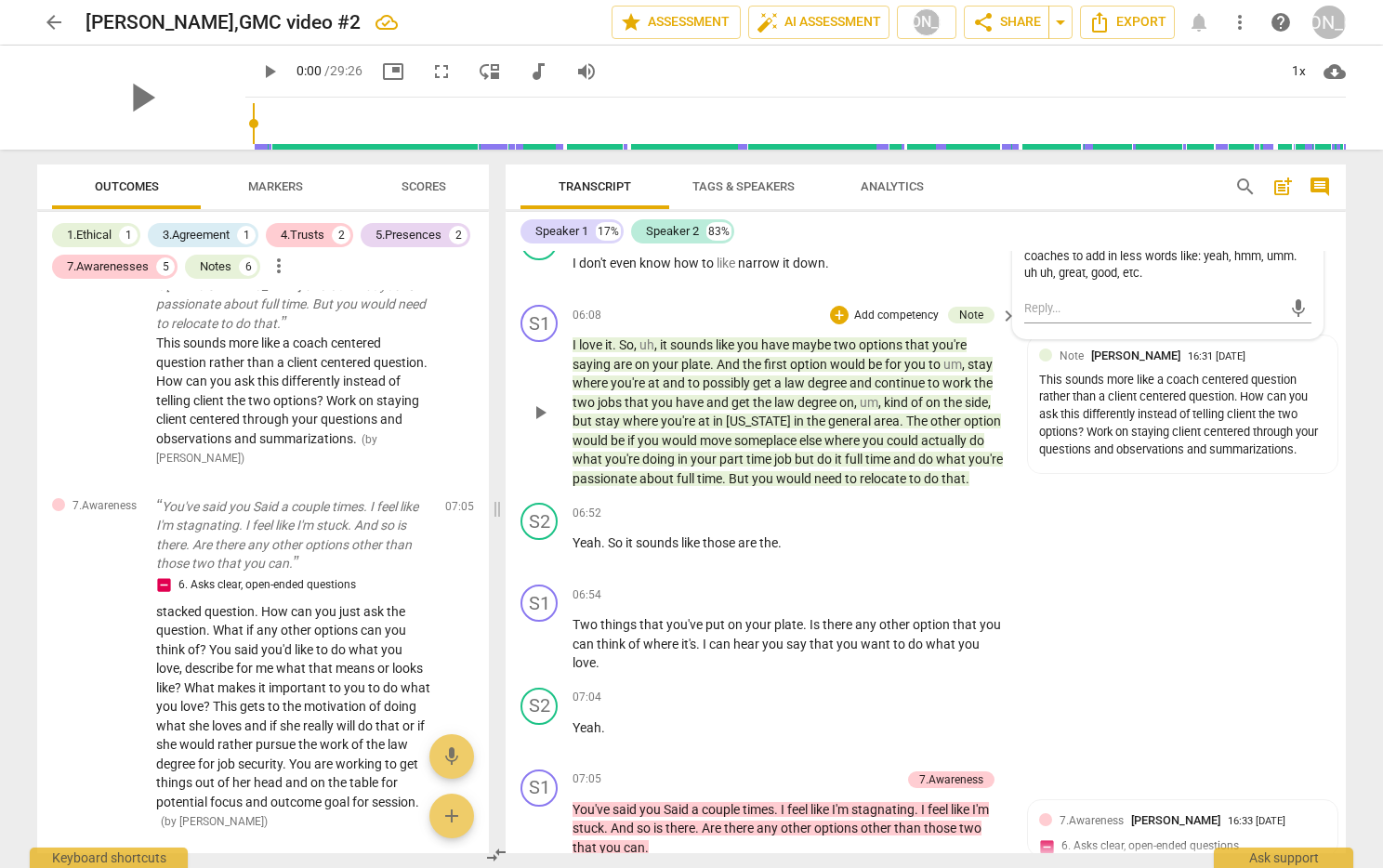
scroll to position [1826, 0]
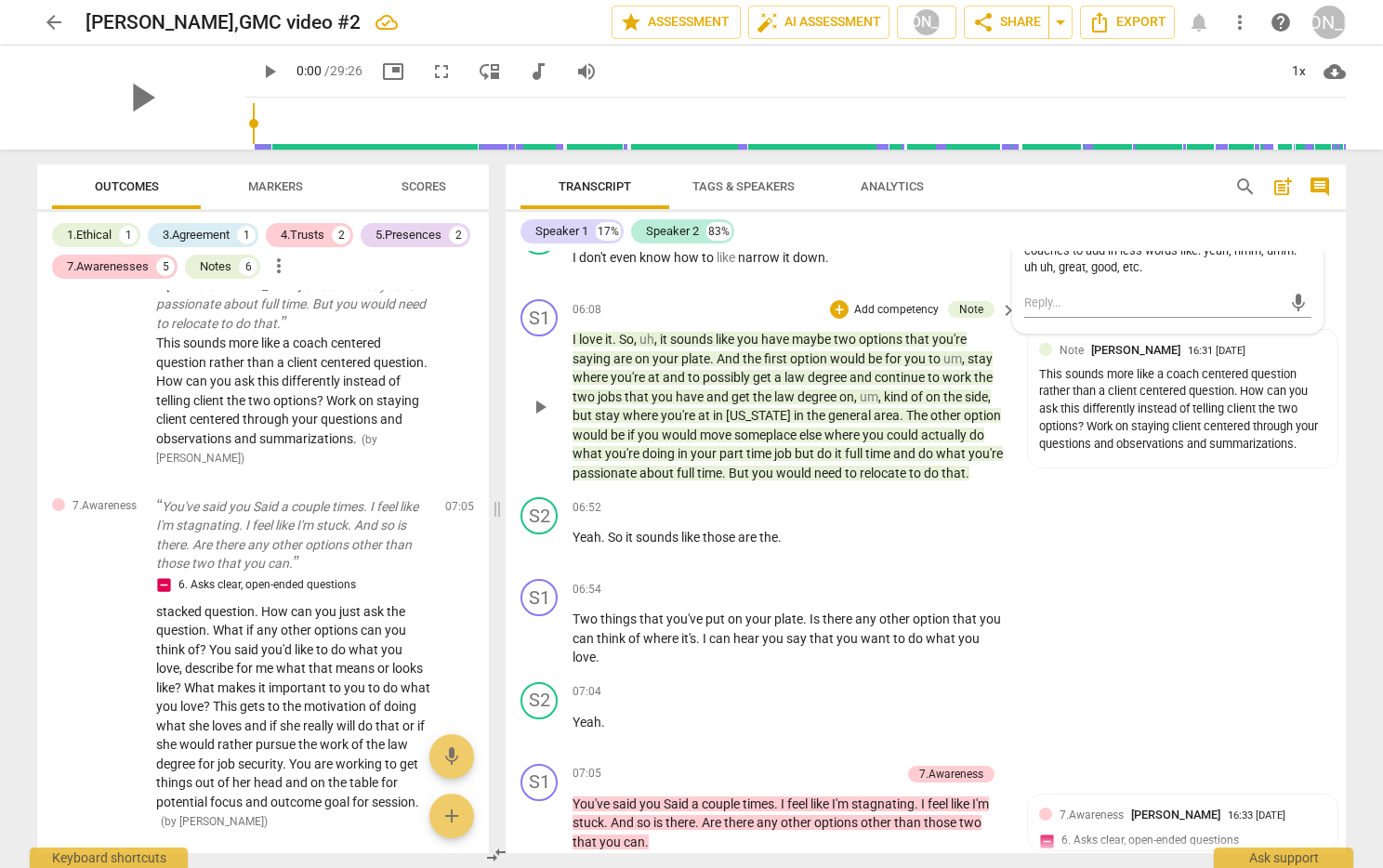
click at [900, 422] on span "." at bounding box center [903, 415] width 7 height 14
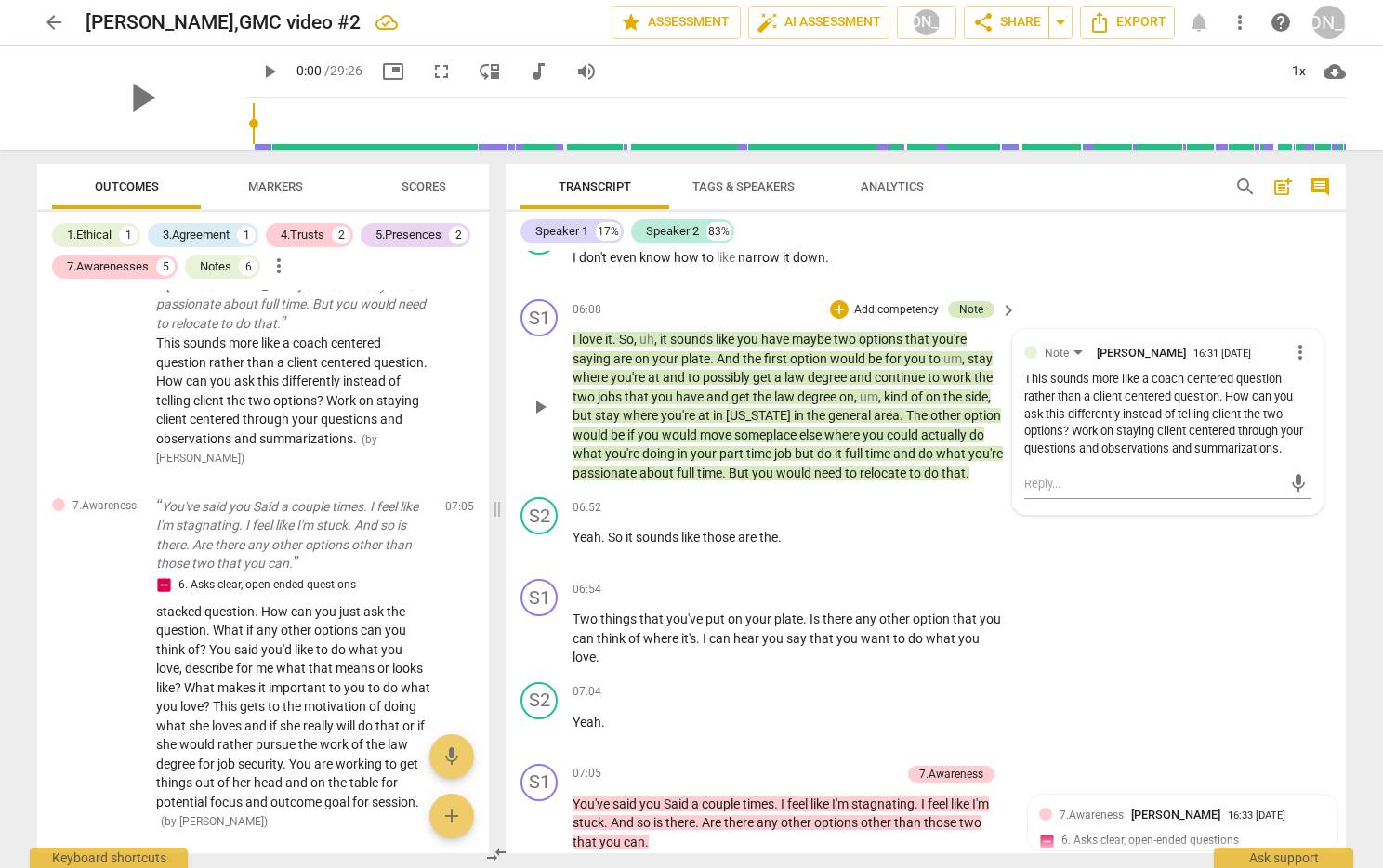
click at [968, 318] on div "Note" at bounding box center [971, 308] width 24 height 16
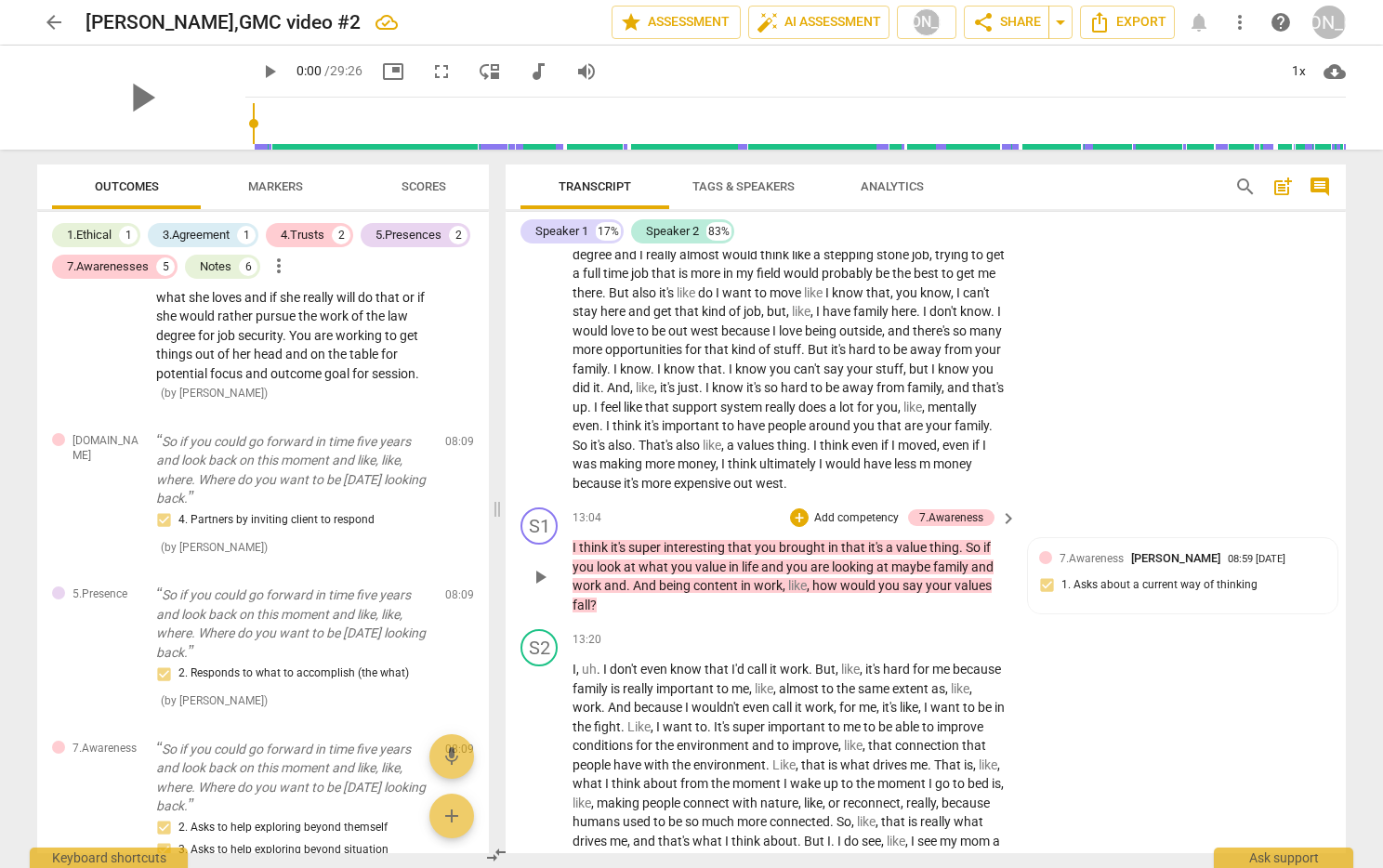
scroll to position [3766, 0]
click at [44, 18] on span "arrow_back" at bounding box center [54, 22] width 22 height 22
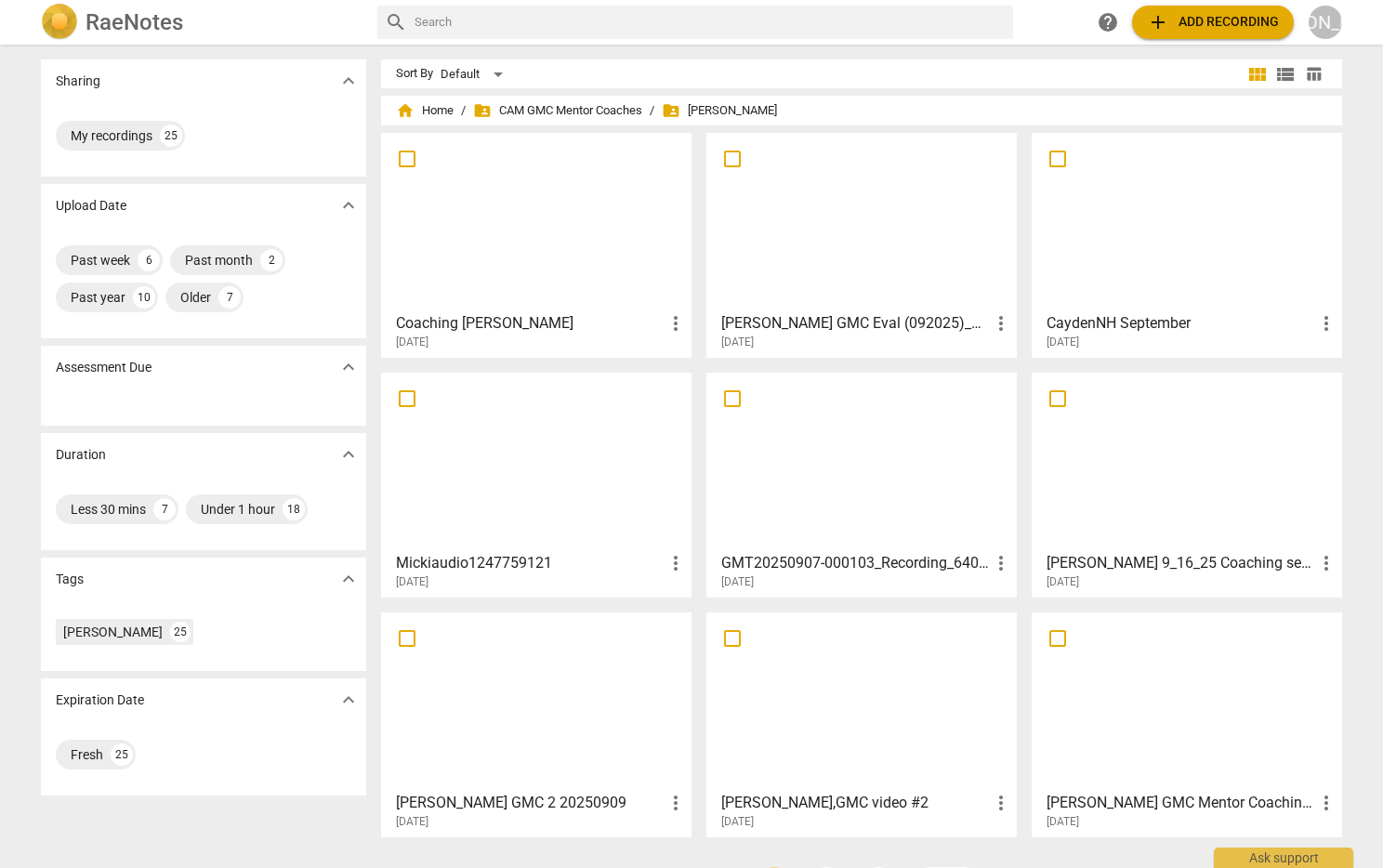
click at [489, 253] on div at bounding box center [536, 221] width 298 height 164
